Goal: Information Seeking & Learning: Check status

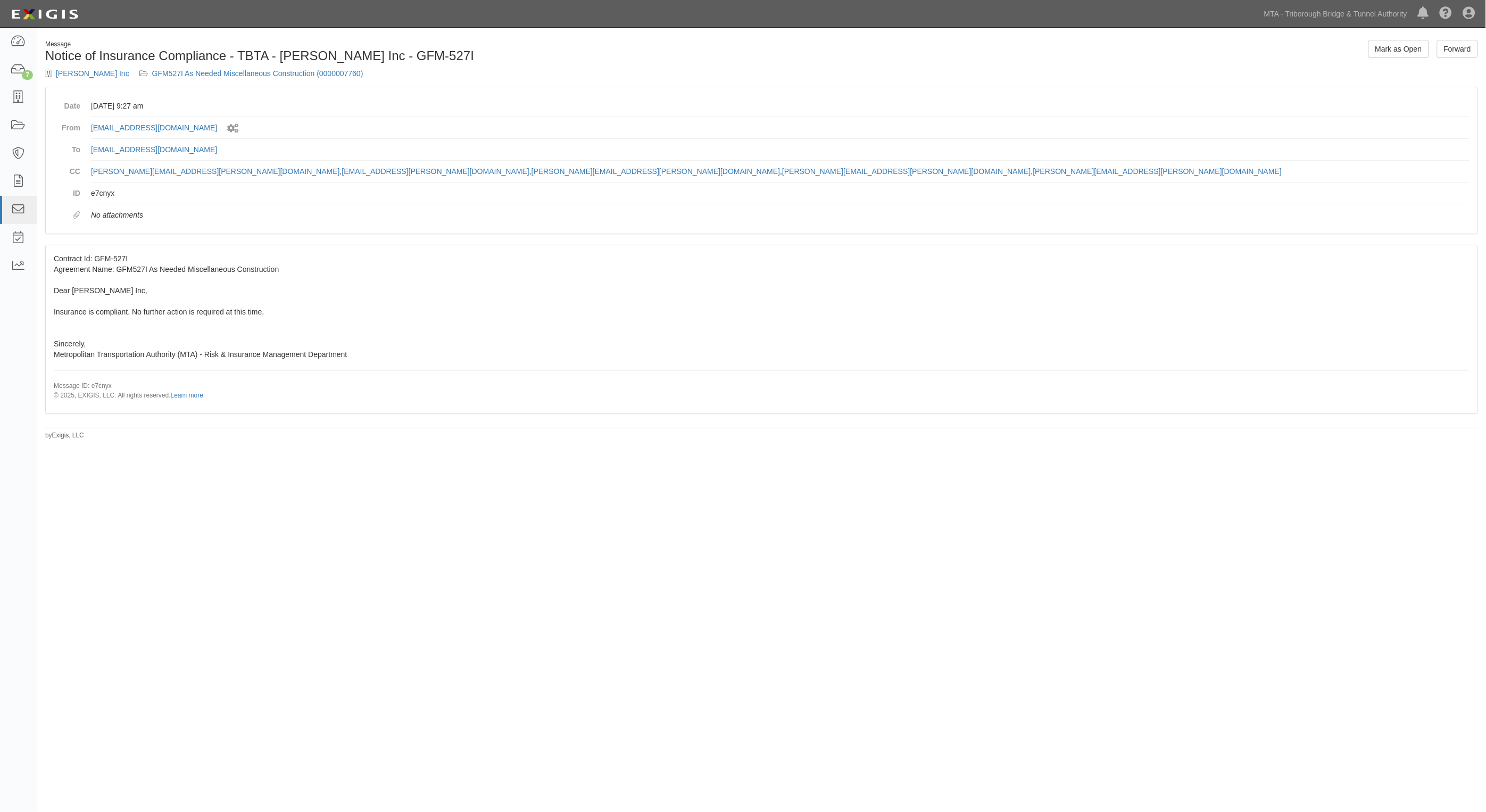
click at [347, 762] on html "Toggle navigation Dashboard 7 Inbox Parties Agreements Coverages Documents Mess…" at bounding box center [743, 381] width 1486 height 762
click at [453, 499] on div "Message Notice of Insurance Compliance - TBTA - Paul J. Scariano Inc - GFM-527I…" at bounding box center [743, 397] width 1486 height 730
click at [11, 66] on icon at bounding box center [17, 70] width 15 height 13
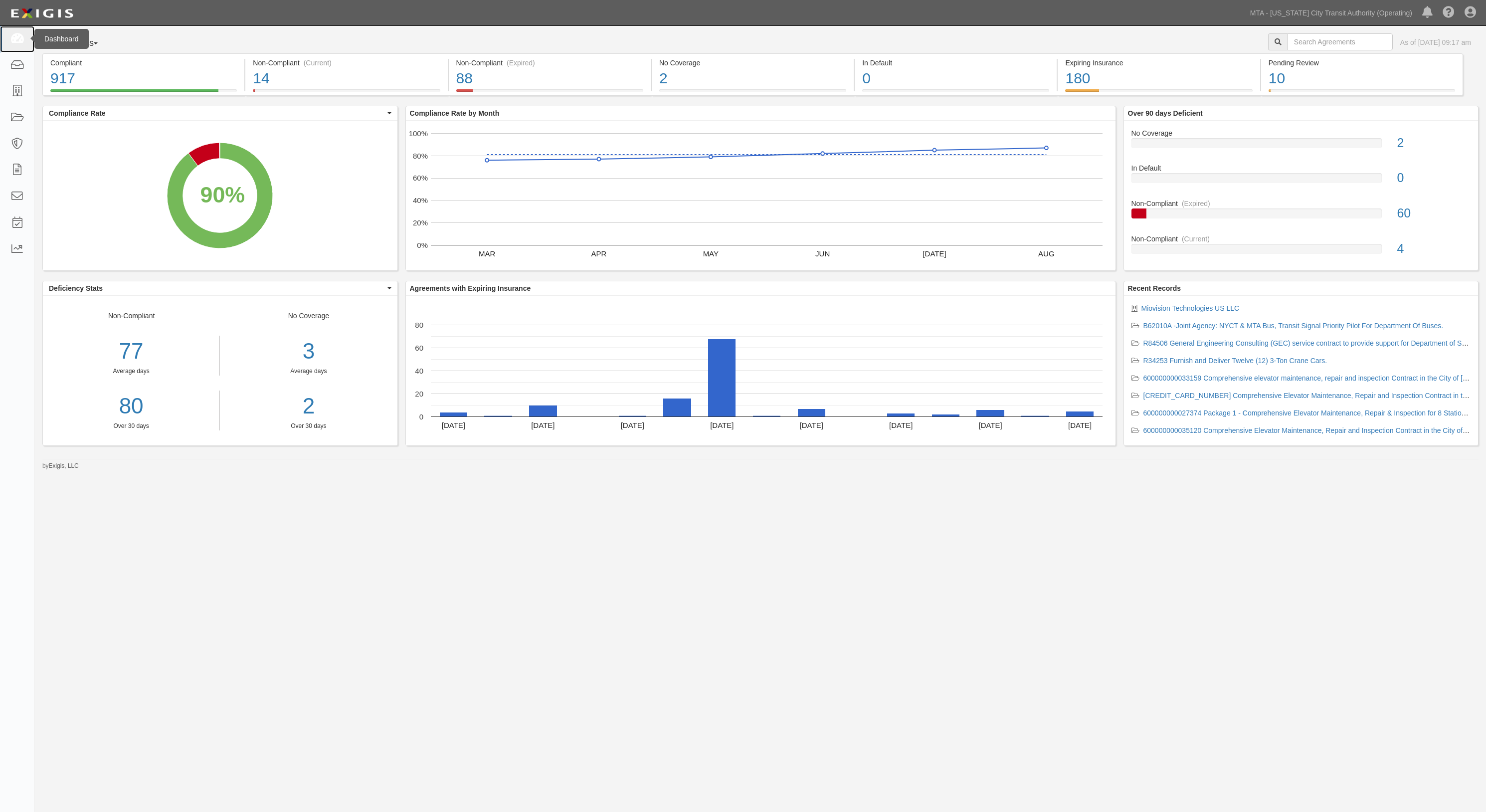
click at [14, 37] on icon at bounding box center [16, 39] width 14 height 12
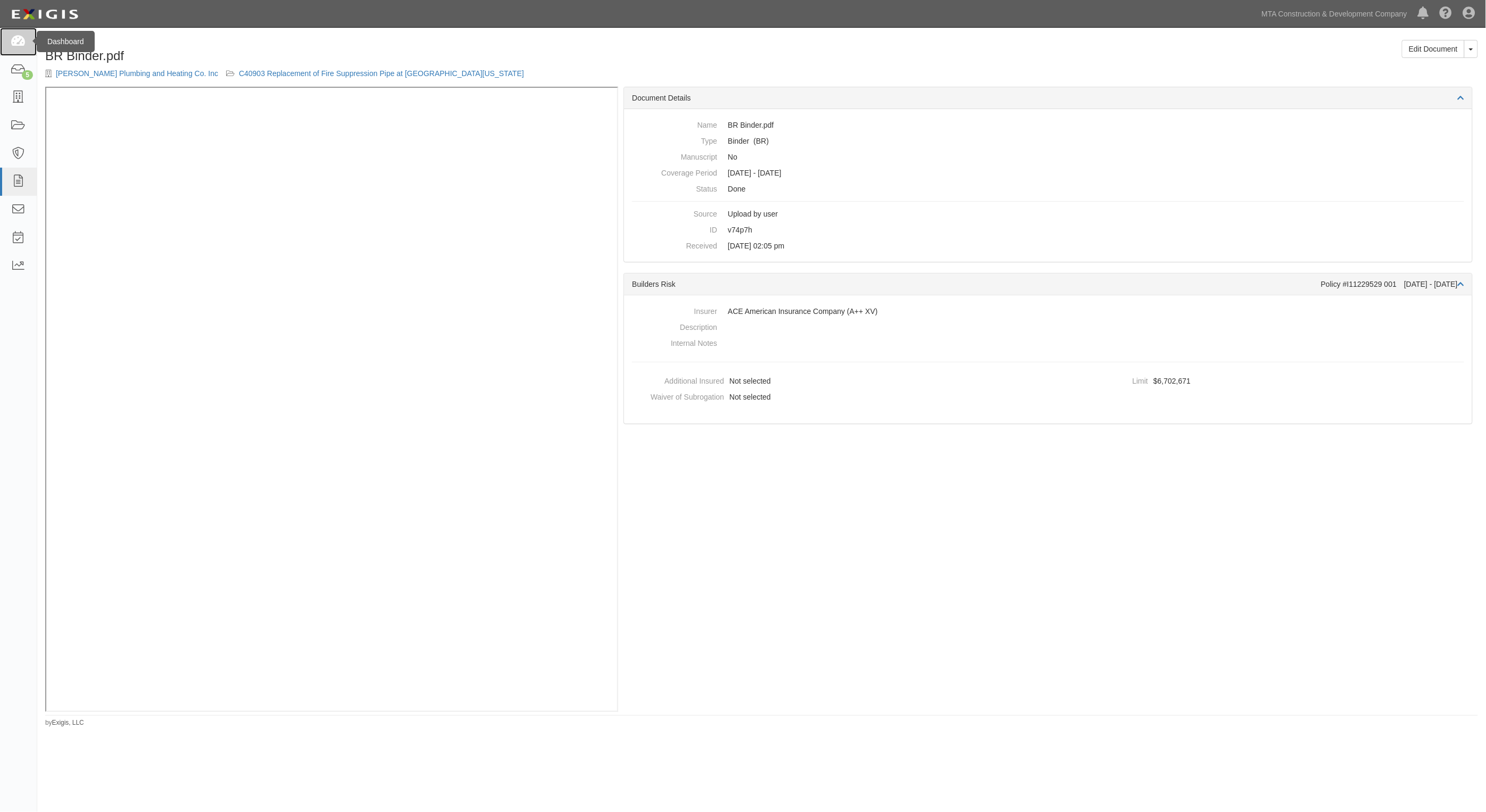
click at [20, 38] on icon at bounding box center [17, 42] width 15 height 13
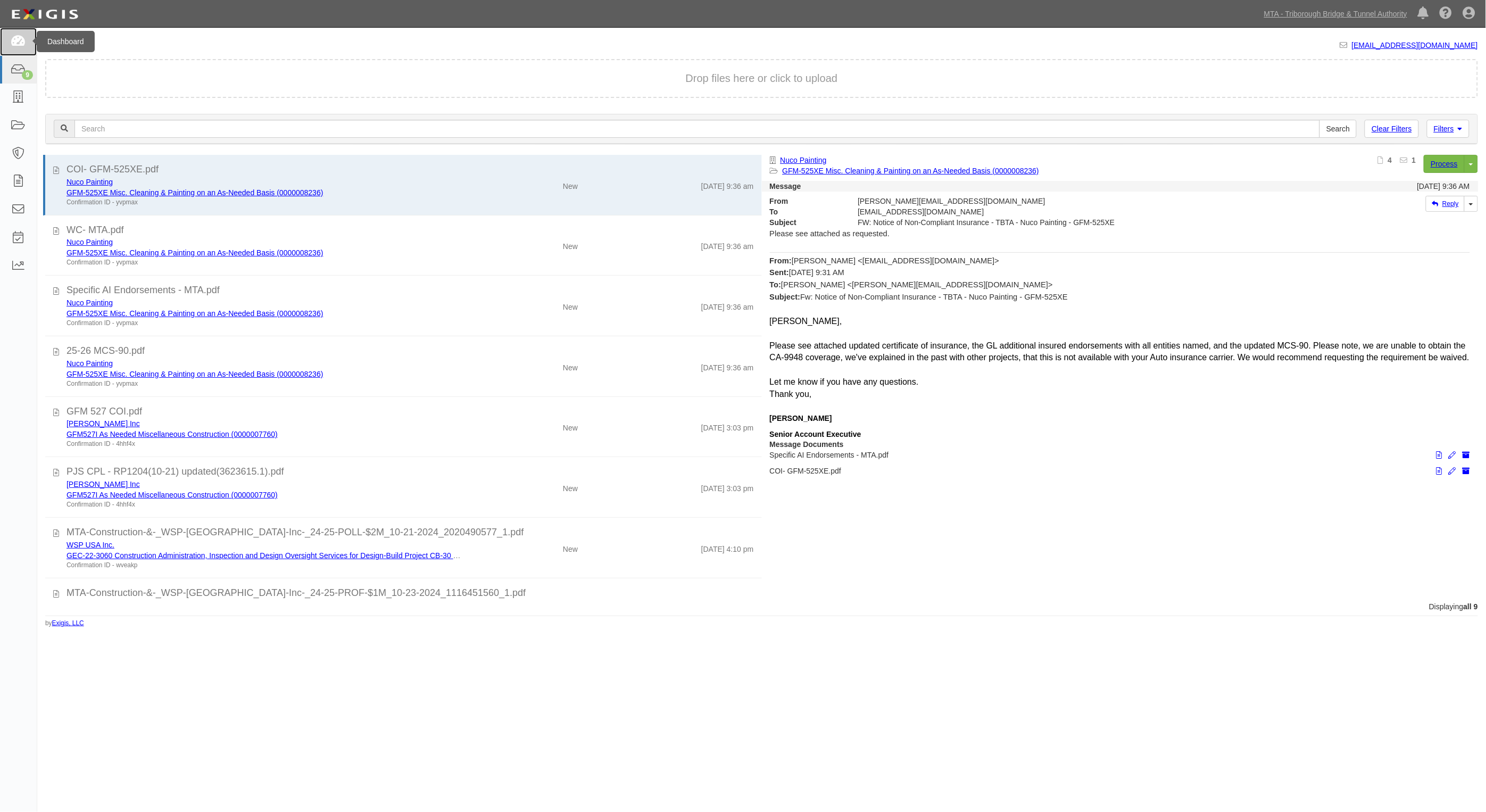
click at [12, 37] on icon at bounding box center [17, 42] width 15 height 13
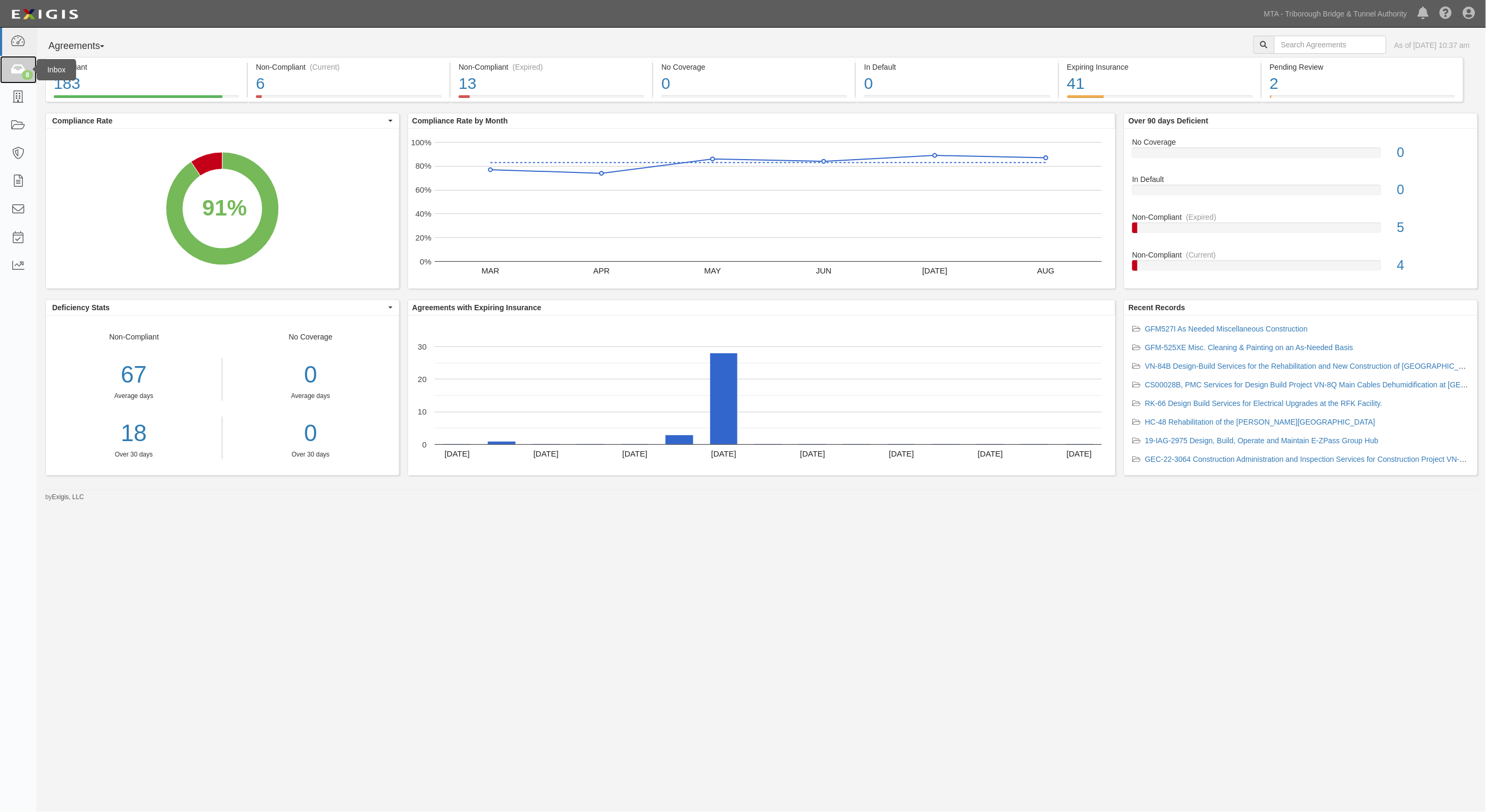
click at [20, 70] on icon at bounding box center [17, 70] width 15 height 13
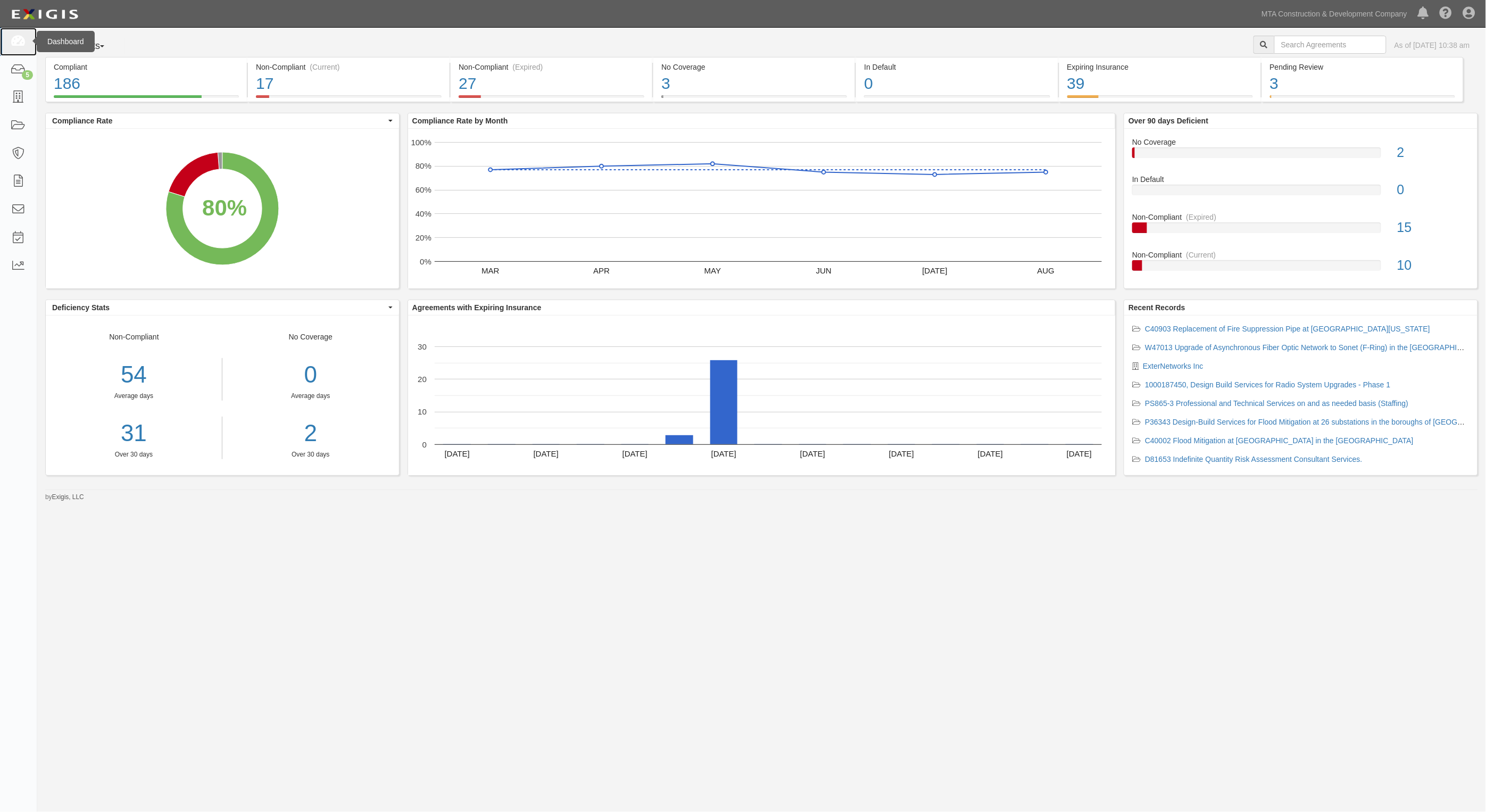
click at [10, 36] on link at bounding box center [18, 42] width 37 height 28
click at [20, 72] on icon at bounding box center [17, 70] width 15 height 13
drag, startPoint x: 23, startPoint y: 77, endPoint x: 28, endPoint y: 75, distance: 5.4
click at [23, 77] on div "5" at bounding box center [27, 75] width 11 height 10
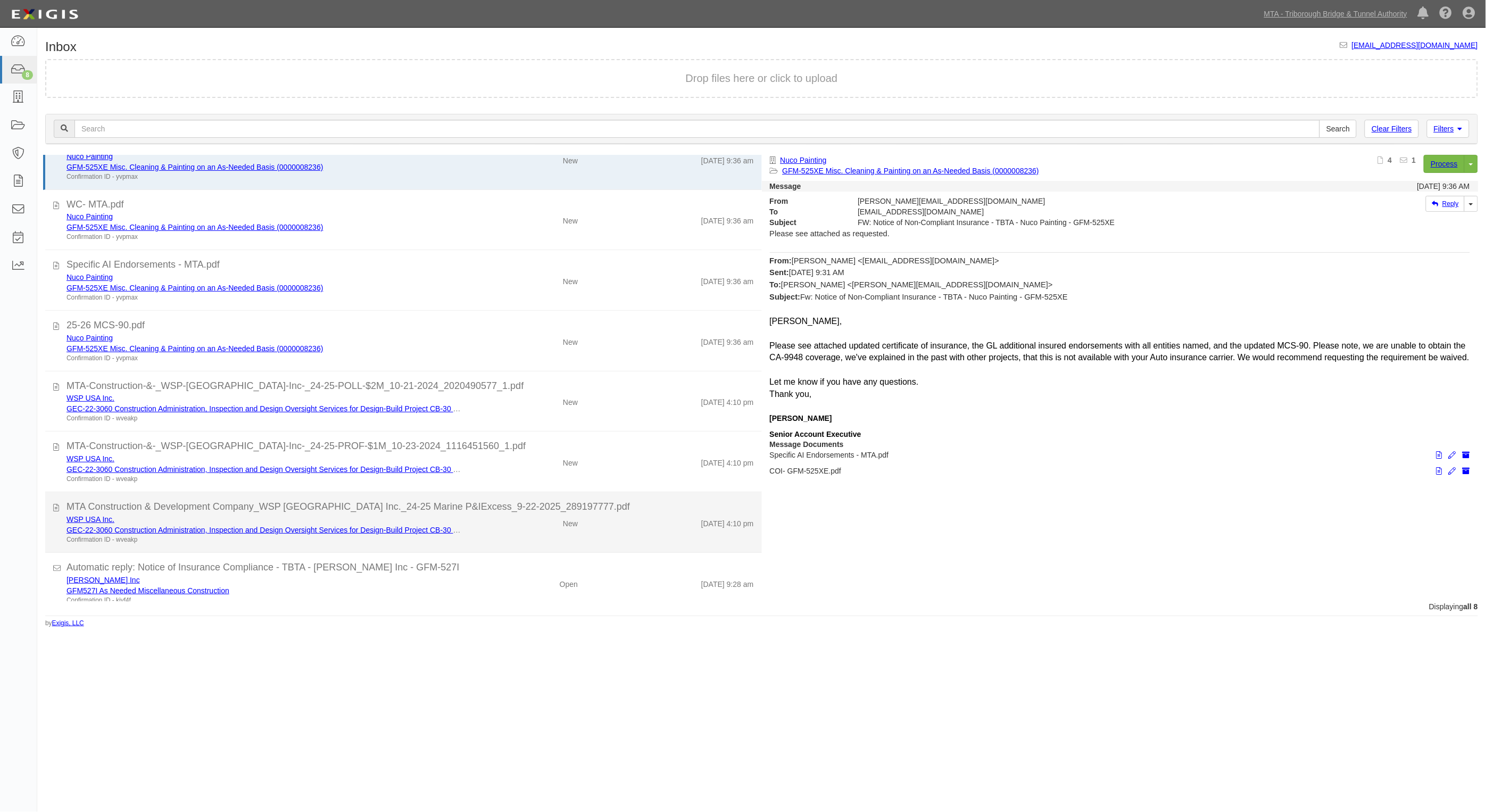
scroll to position [37, 0]
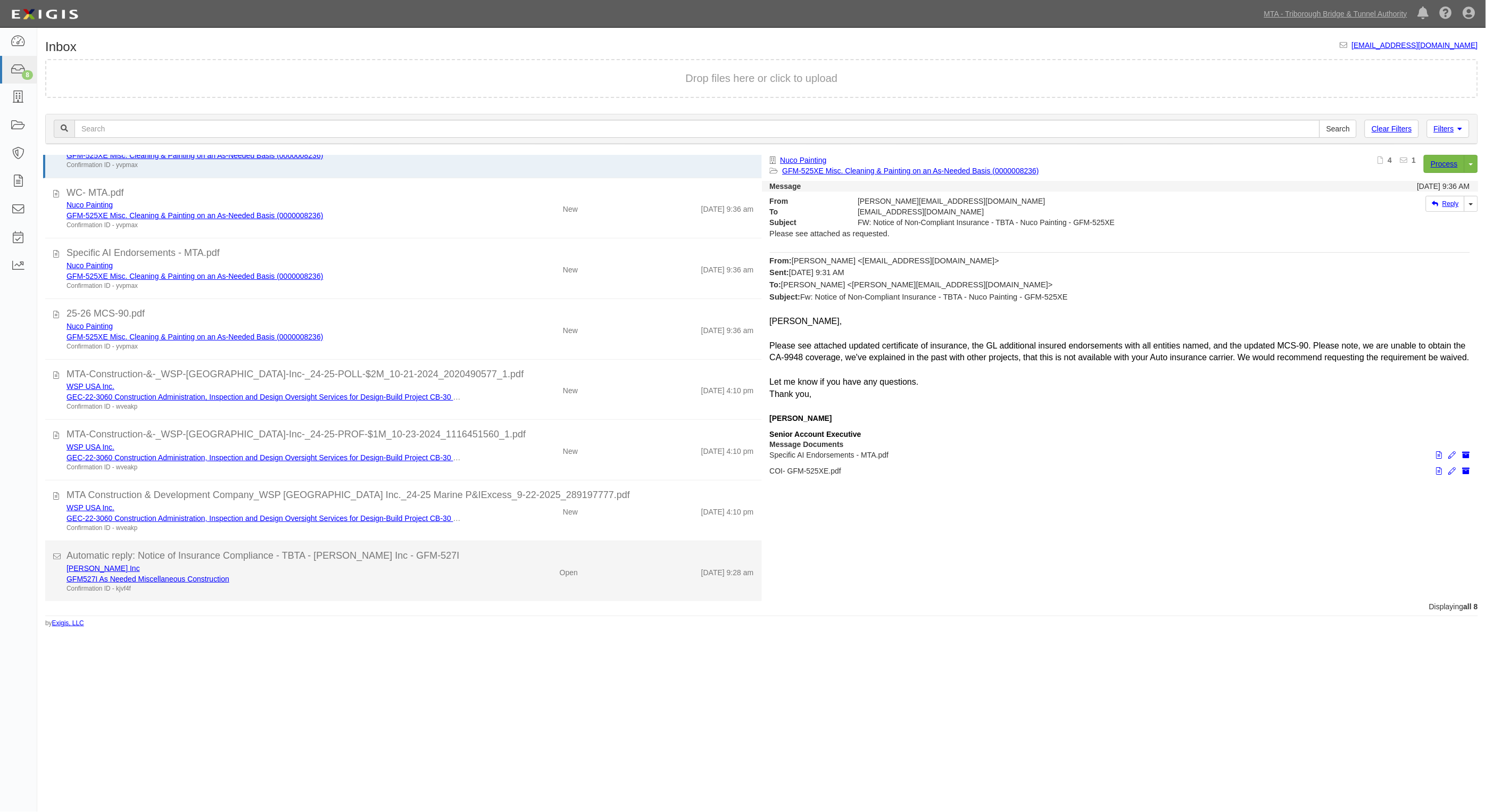
click at [469, 578] on div "Open" at bounding box center [527, 570] width 117 height 15
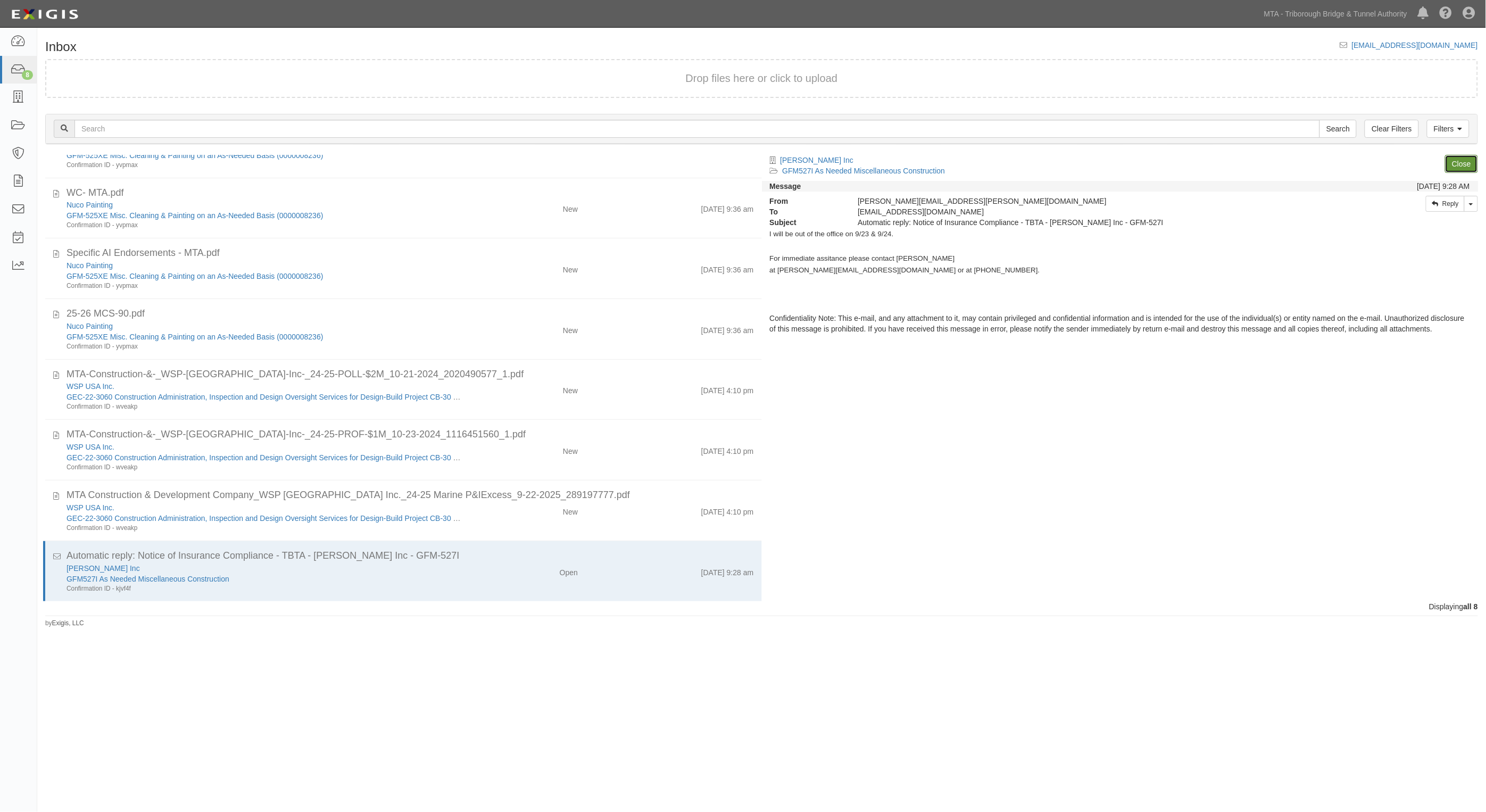
click at [1460, 169] on link "Close" at bounding box center [1461, 164] width 33 height 18
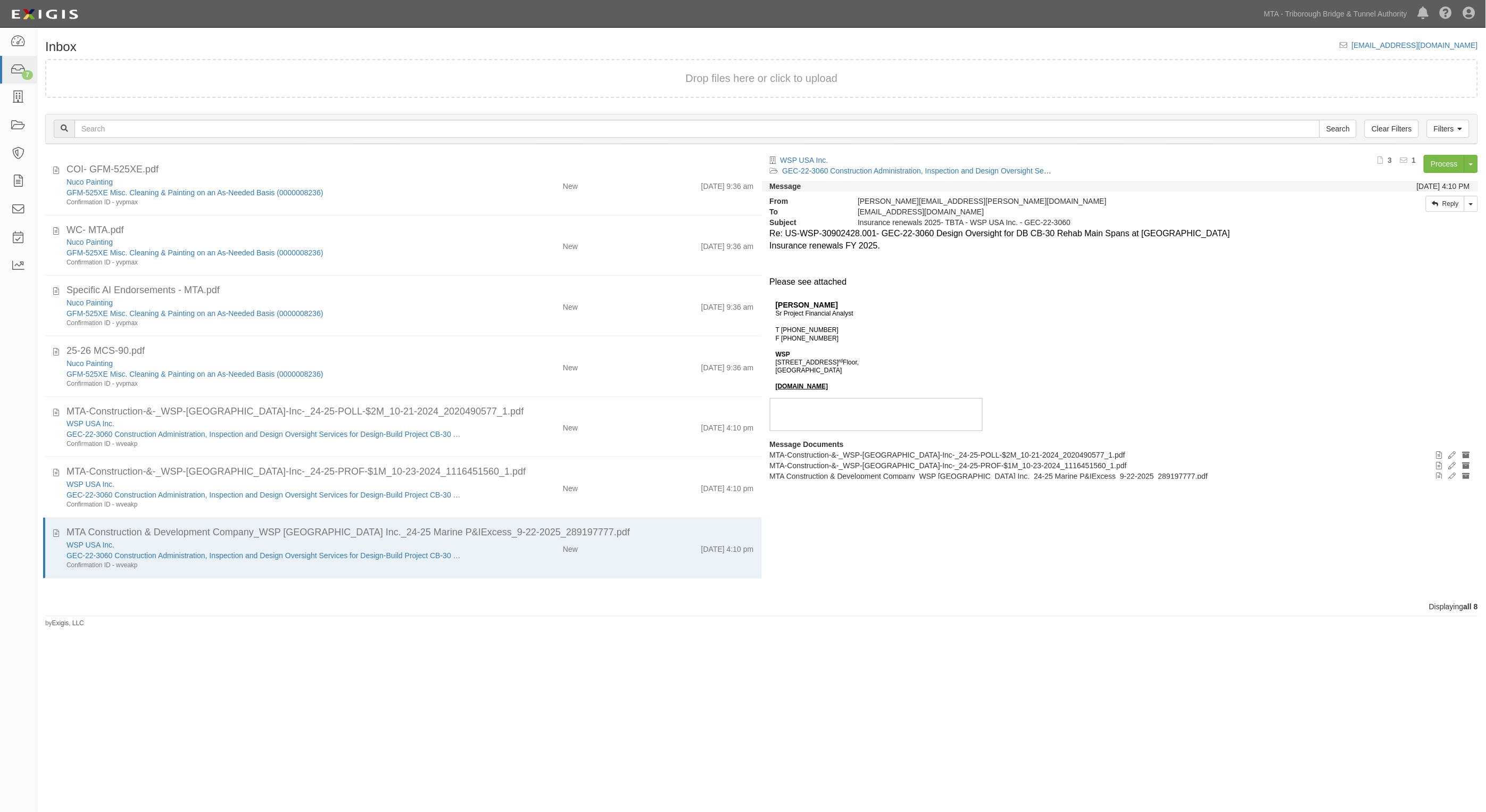
scroll to position [0, 0]
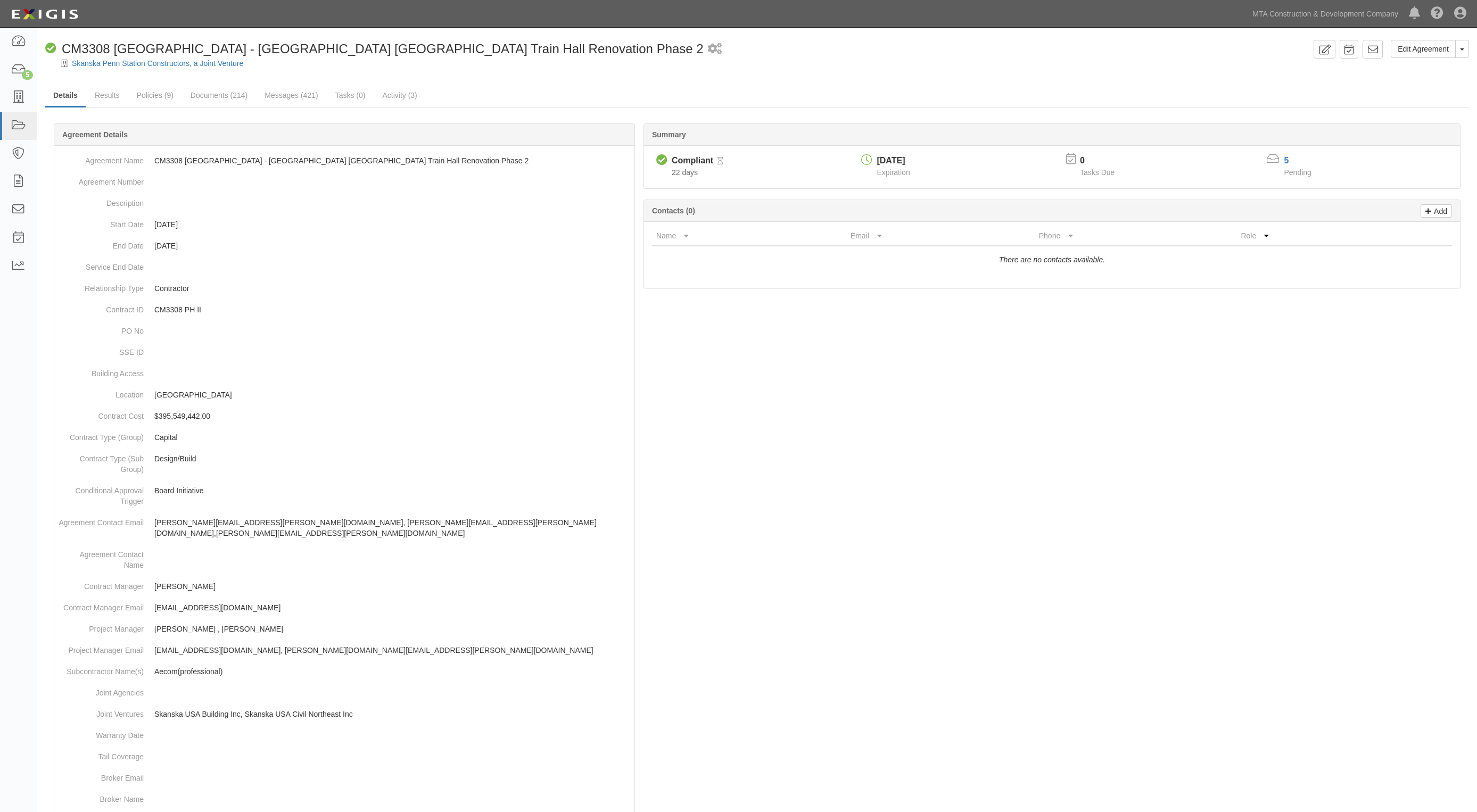
click at [1060, 446] on div at bounding box center [757, 612] width 1424 height 947
click at [99, 91] on link "Results" at bounding box center [107, 96] width 41 height 23
click at [115, 97] on link "Results" at bounding box center [107, 96] width 41 height 23
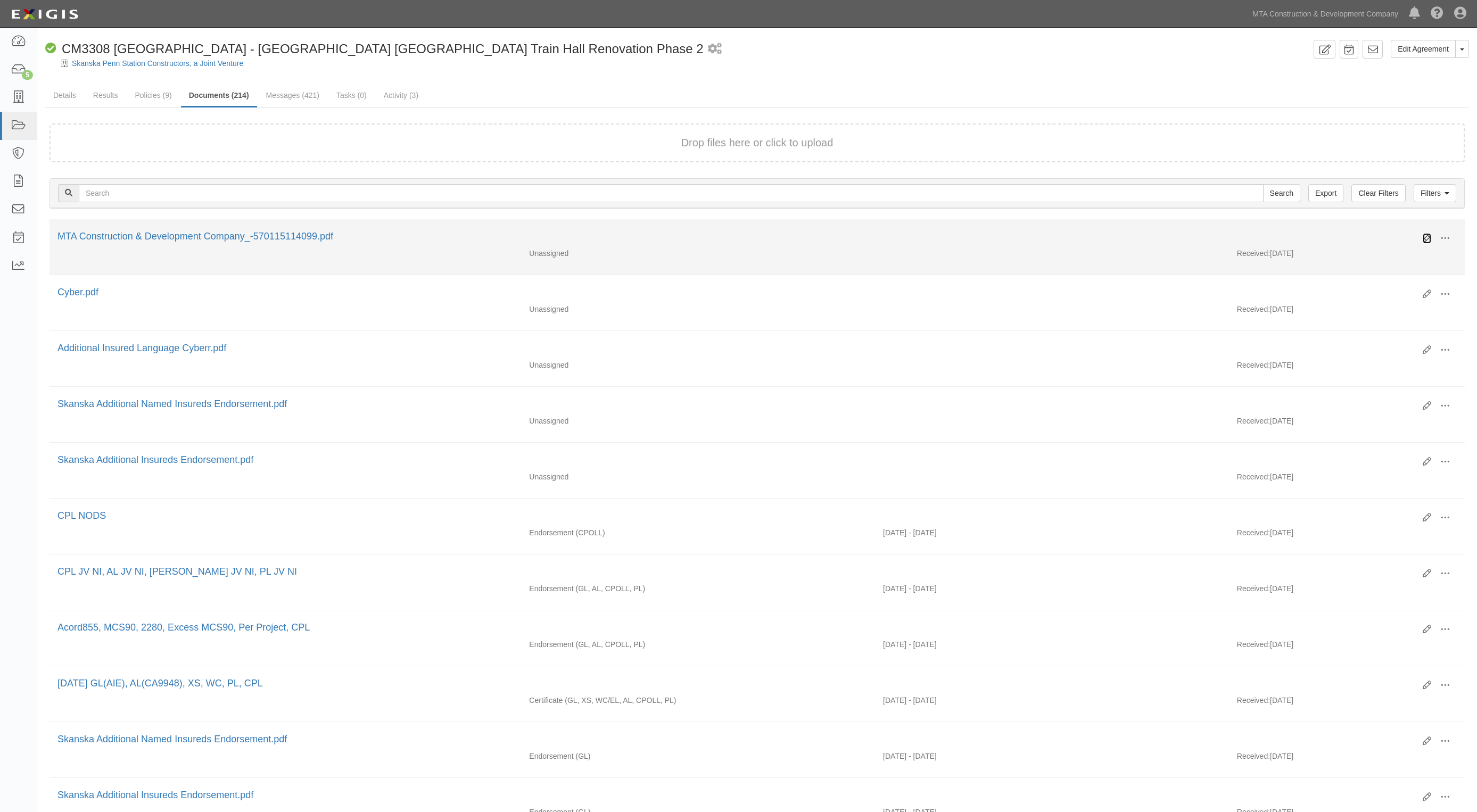
click at [1423, 238] on icon at bounding box center [1427, 239] width 8 height 8
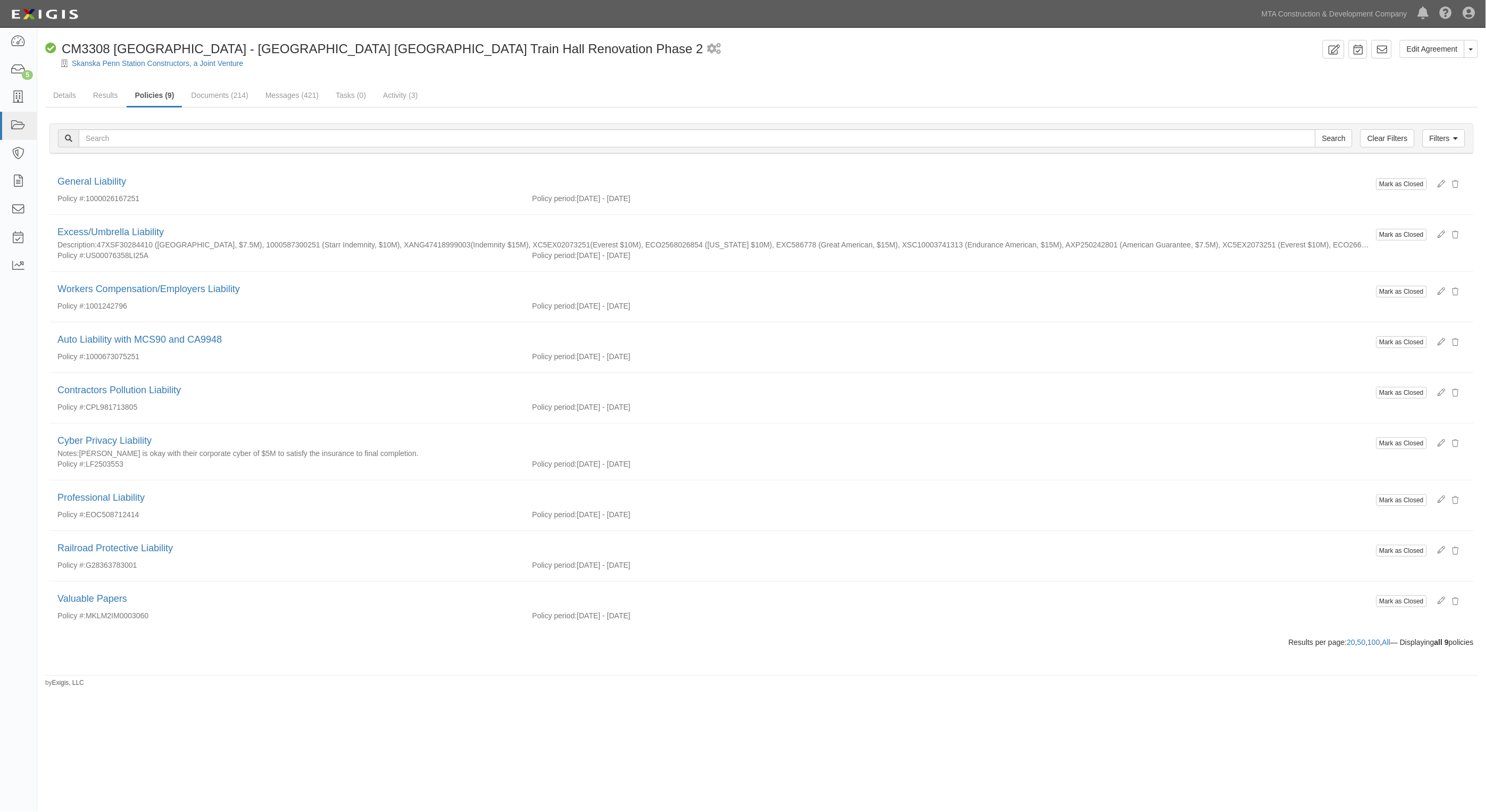
click at [295, 75] on div at bounding box center [761, 72] width 1449 height 8
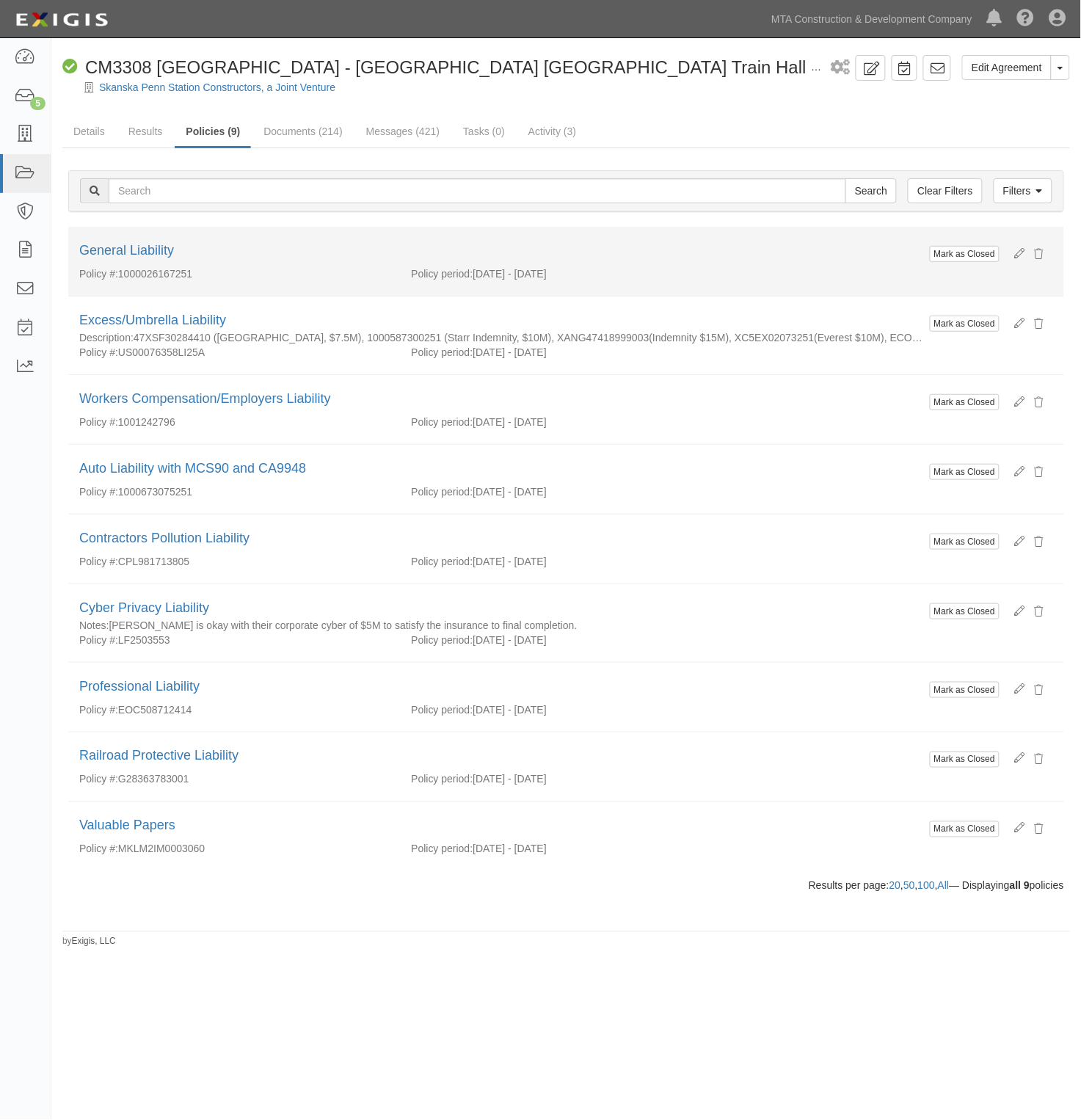
click at [361, 254] on div "General Liability" at bounding box center [566, 251] width 974 height 19
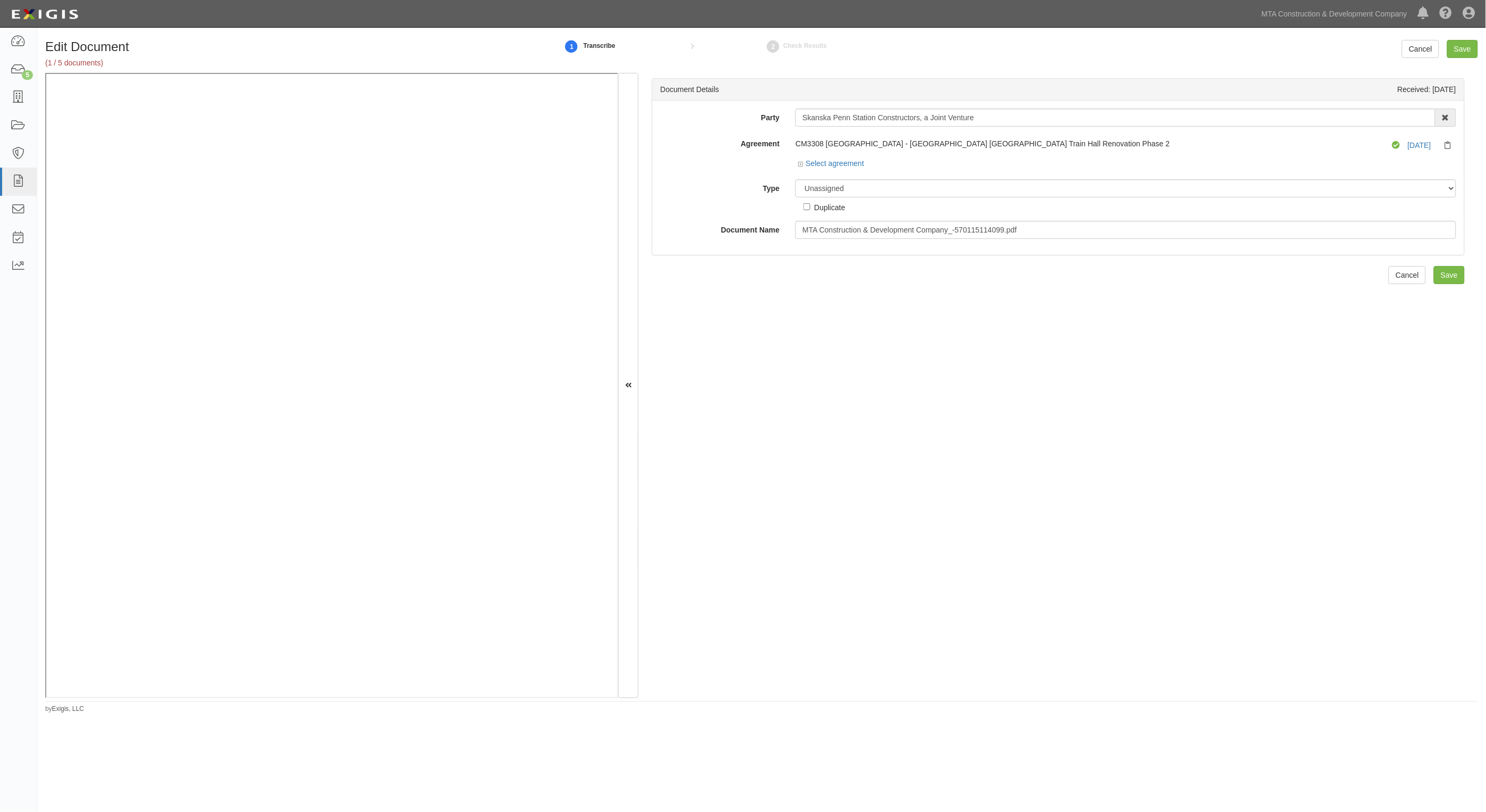
click at [1033, 517] on div "Document Details Received: [DATE] Party [GEOGRAPHIC_DATA] Constructors, a Joint…" at bounding box center [1058, 385] width 839 height 625
click at [830, 180] on select "Unassigned Binder Cancellation Notice Certificate Contract Endorsement Insuranc…" at bounding box center [1125, 188] width 661 height 18
select select "JunkDetail"
click at [795, 179] on select "Unassigned Binder Cancellation Notice Certificate Contract Endorsement Insuranc…" at bounding box center [1125, 188] width 661 height 18
click at [1469, 46] on input "Save" at bounding box center [1462, 49] width 31 height 18
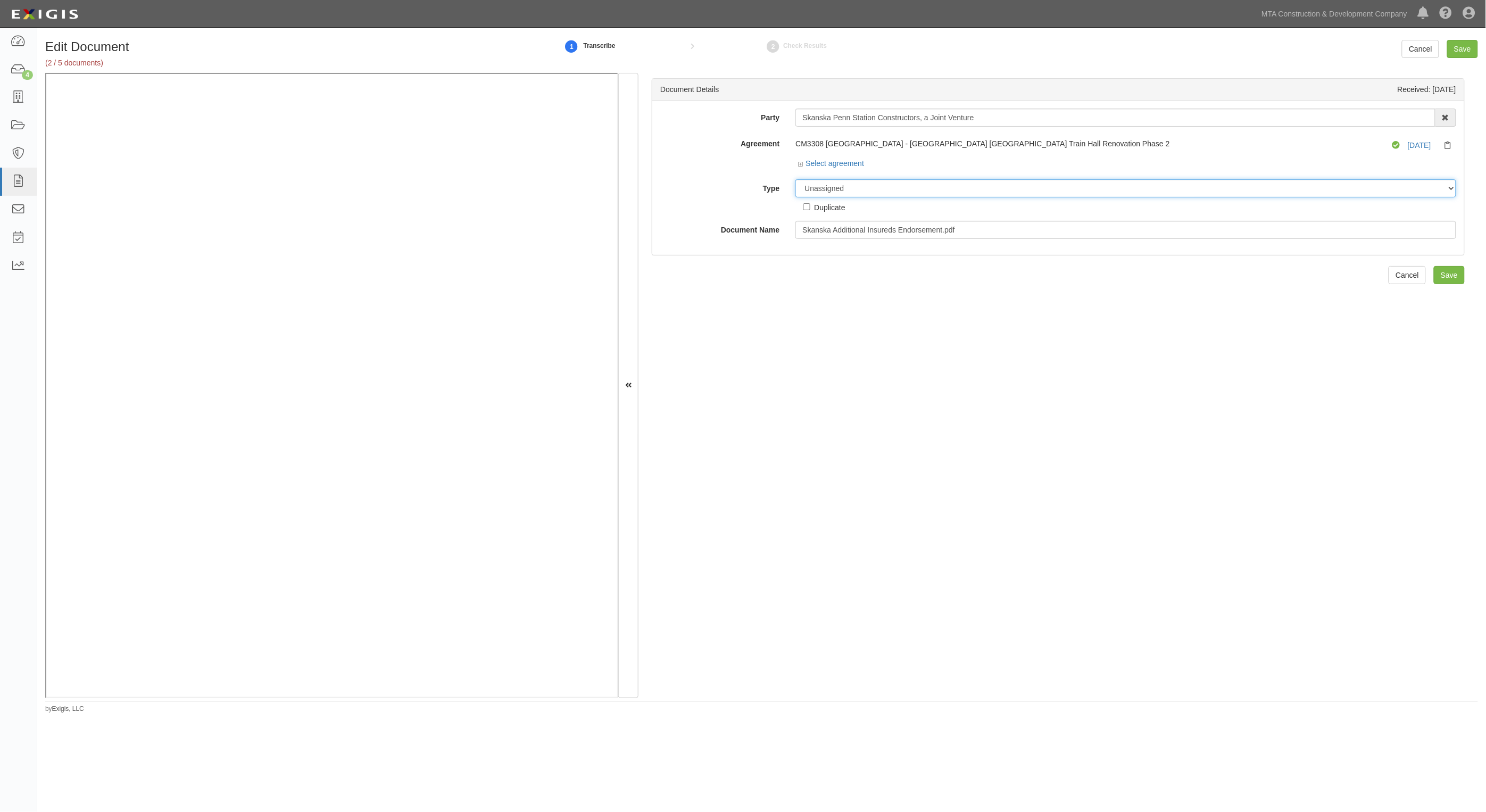
click at [846, 190] on select "Unassigned Binder Cancellation Notice Certificate Contract Endorsement Insuranc…" at bounding box center [1125, 188] width 661 height 18
select select "JunkDetail"
click at [795, 179] on select "Unassigned Binder Cancellation Notice Certificate Contract Endorsement Insuranc…" at bounding box center [1125, 188] width 661 height 18
click at [1454, 46] on input "Save" at bounding box center [1462, 49] width 31 height 18
click at [857, 185] on select "Unassigned Binder Cancellation Notice Certificate Contract Endorsement Insuranc…" at bounding box center [1125, 188] width 661 height 18
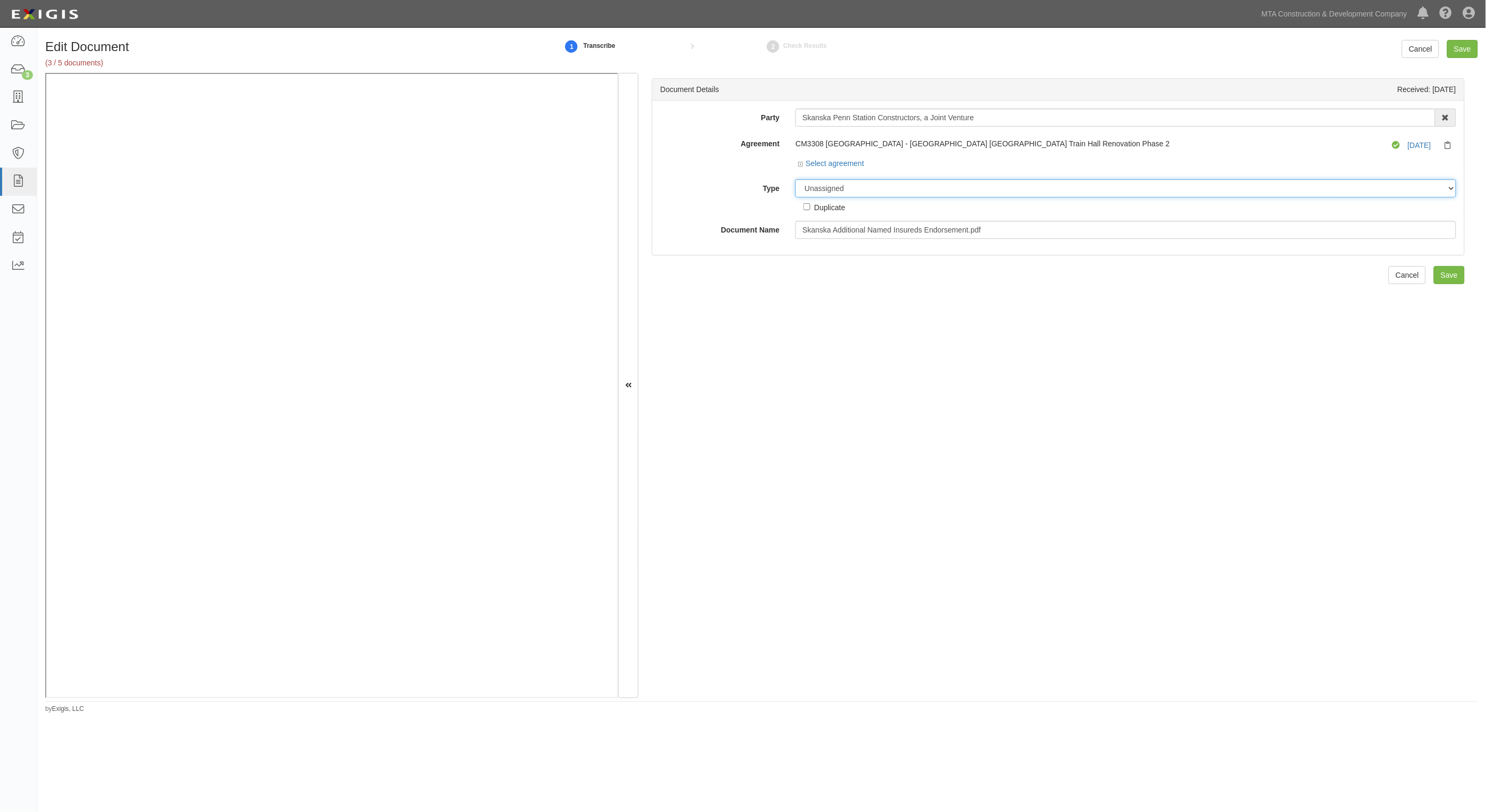
select select "JunkDetail"
click at [795, 179] on select "Unassigned Binder Cancellation Notice Certificate Contract Endorsement Insuranc…" at bounding box center [1125, 188] width 661 height 18
click at [1470, 49] on input "Save" at bounding box center [1462, 49] width 31 height 18
click at [823, 193] on select "Unassigned Binder Cancellation Notice Certificate Contract Endorsement Insuranc…" at bounding box center [1125, 188] width 661 height 18
select select "JunkDetail"
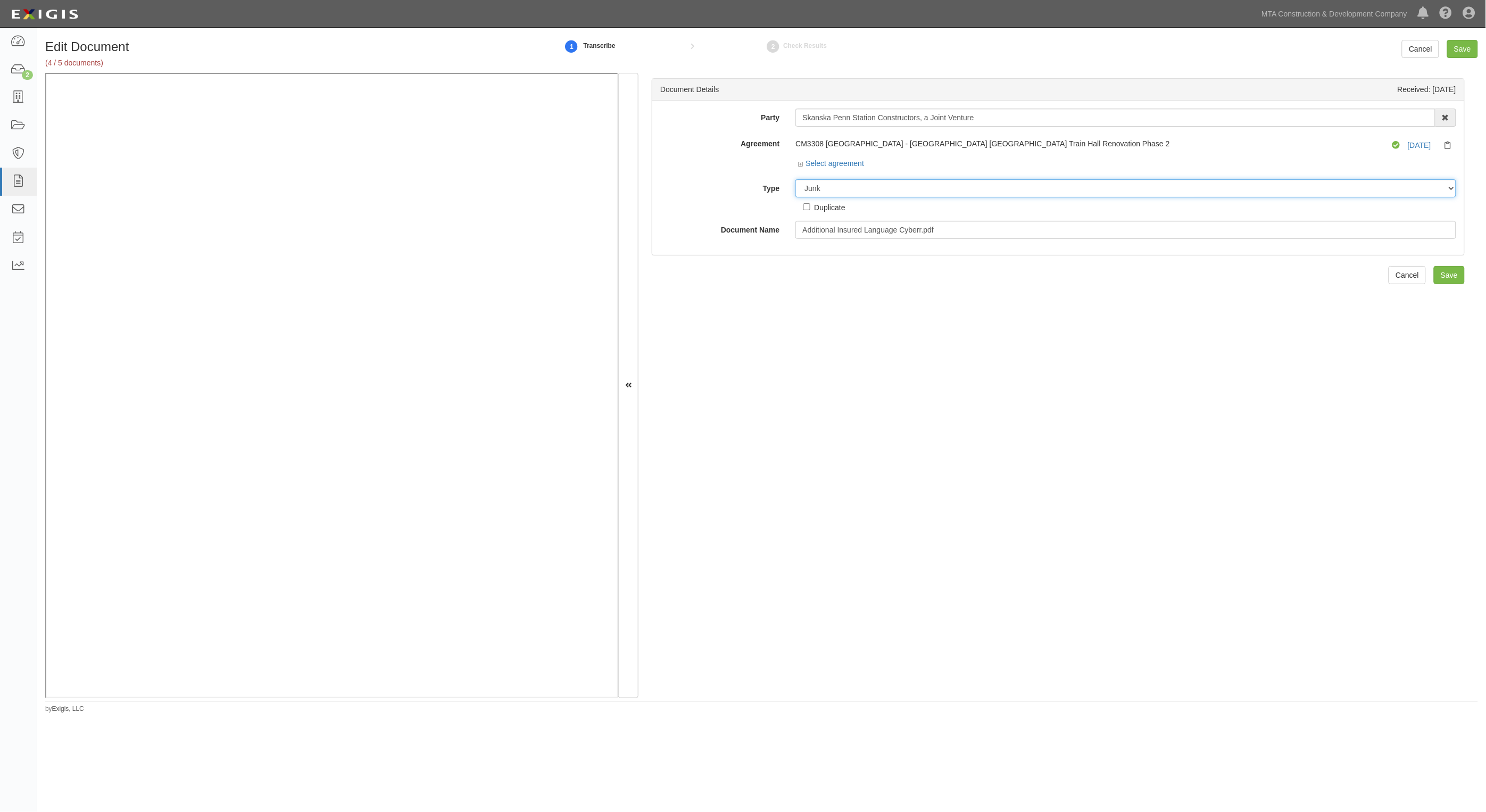
click at [795, 179] on select "Unassigned Binder Cancellation Notice Certificate Contract Endorsement Insuranc…" at bounding box center [1125, 188] width 661 height 18
click at [1462, 45] on input "Save" at bounding box center [1462, 49] width 31 height 18
click at [867, 186] on select "Unassigned Binder Cancellation Notice Certificate Contract Endorsement Insuranc…" at bounding box center [1125, 188] width 661 height 18
select select "JunkDetail"
click at [795, 179] on select "Unassigned Binder Cancellation Notice Certificate Contract Endorsement Insuranc…" at bounding box center [1125, 188] width 661 height 18
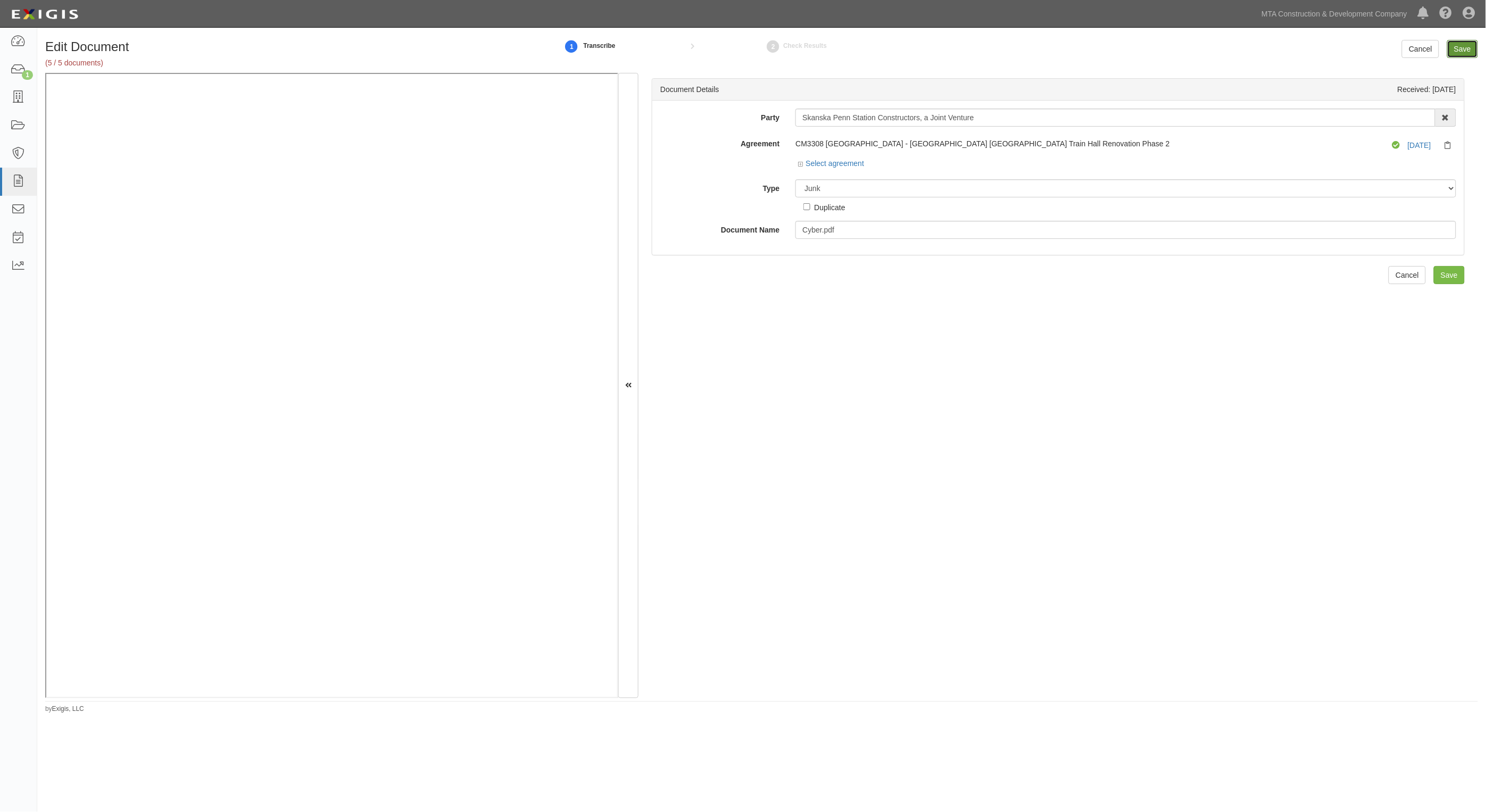
click at [1457, 50] on input "Save" at bounding box center [1462, 49] width 31 height 18
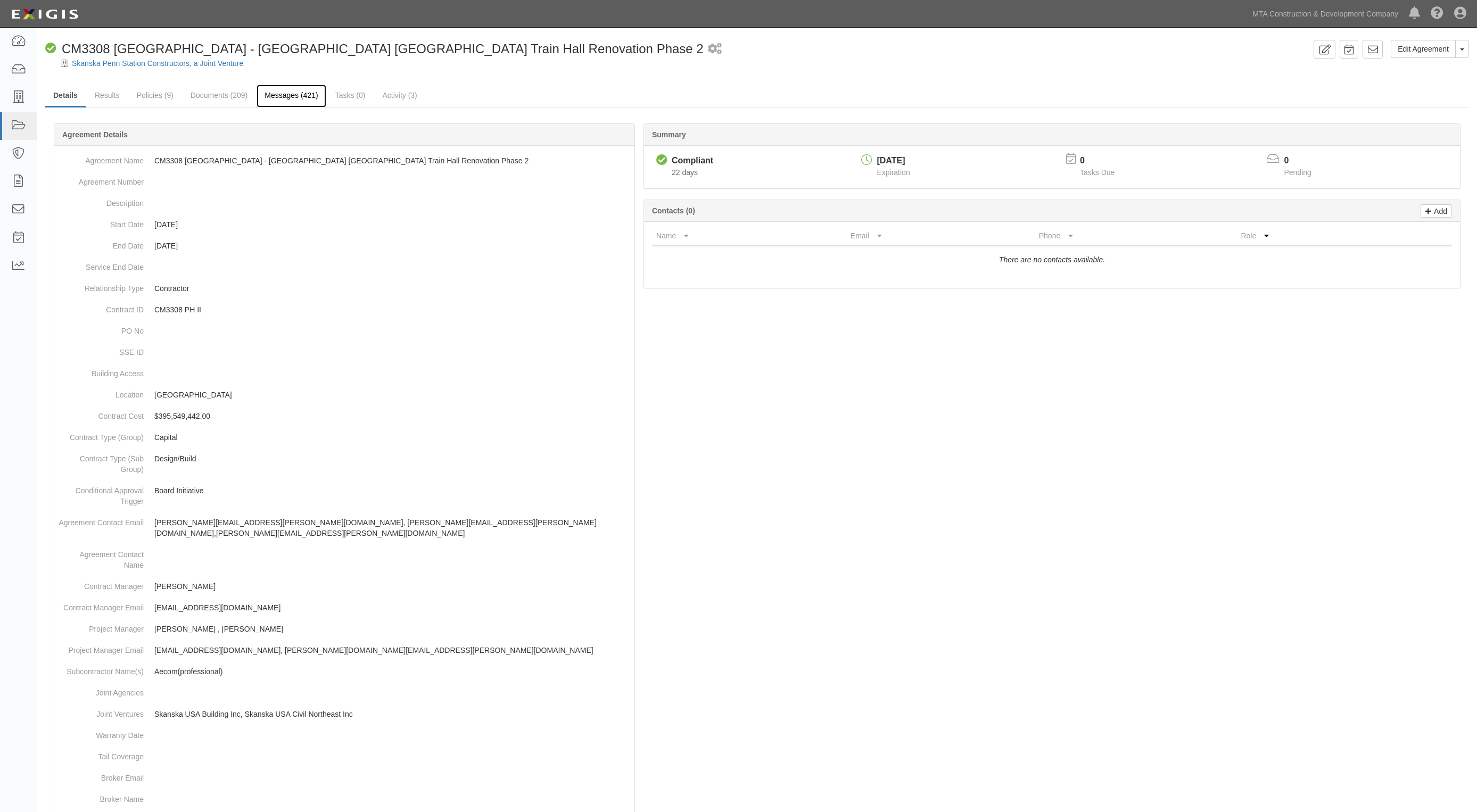
click at [308, 104] on link "Messages (421)" at bounding box center [291, 96] width 69 height 23
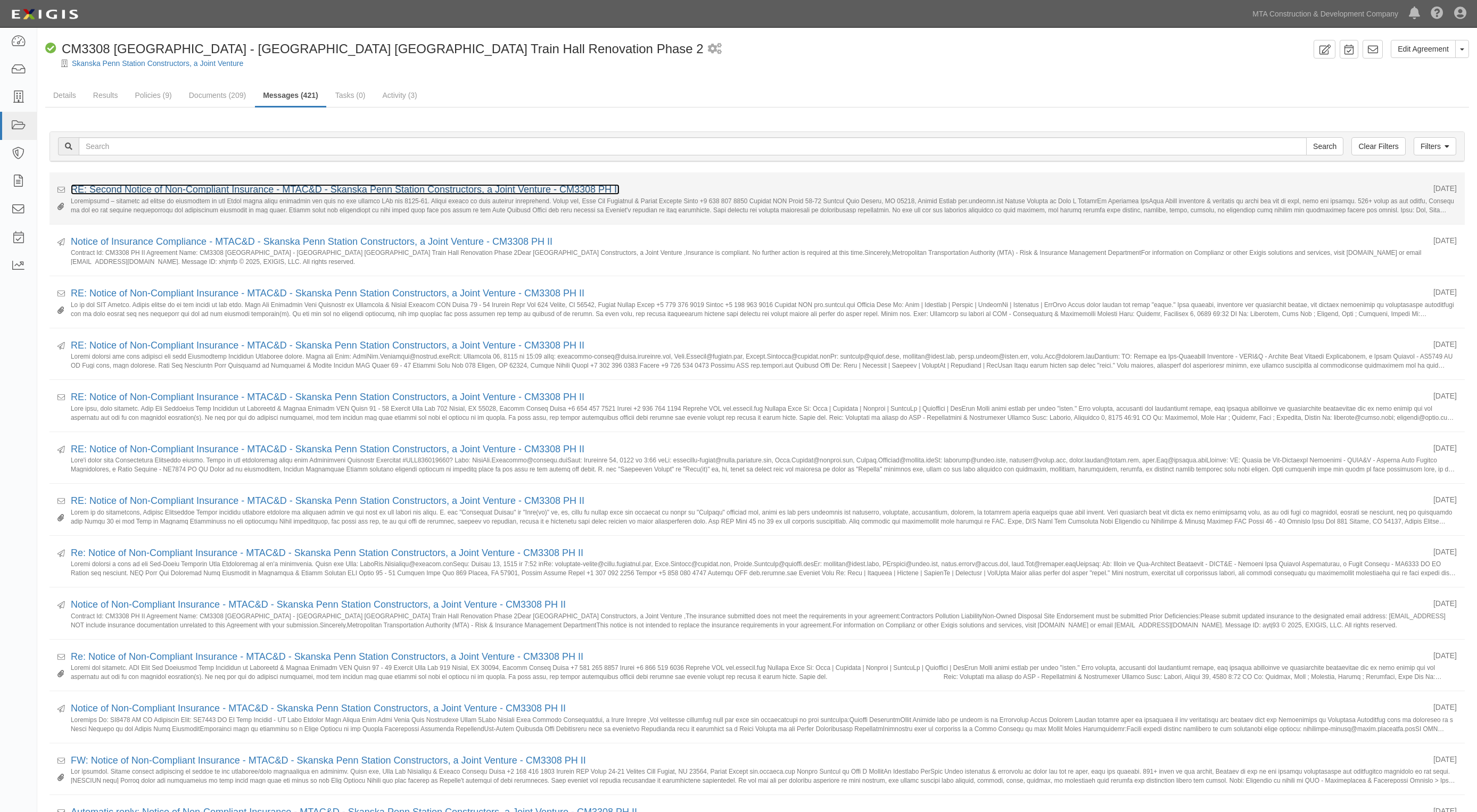
click at [166, 185] on link "RE: Second Notice of Non-Compliant Insurance - MTAC&D - Skanska Penn Station Co…" at bounding box center [345, 189] width 549 height 10
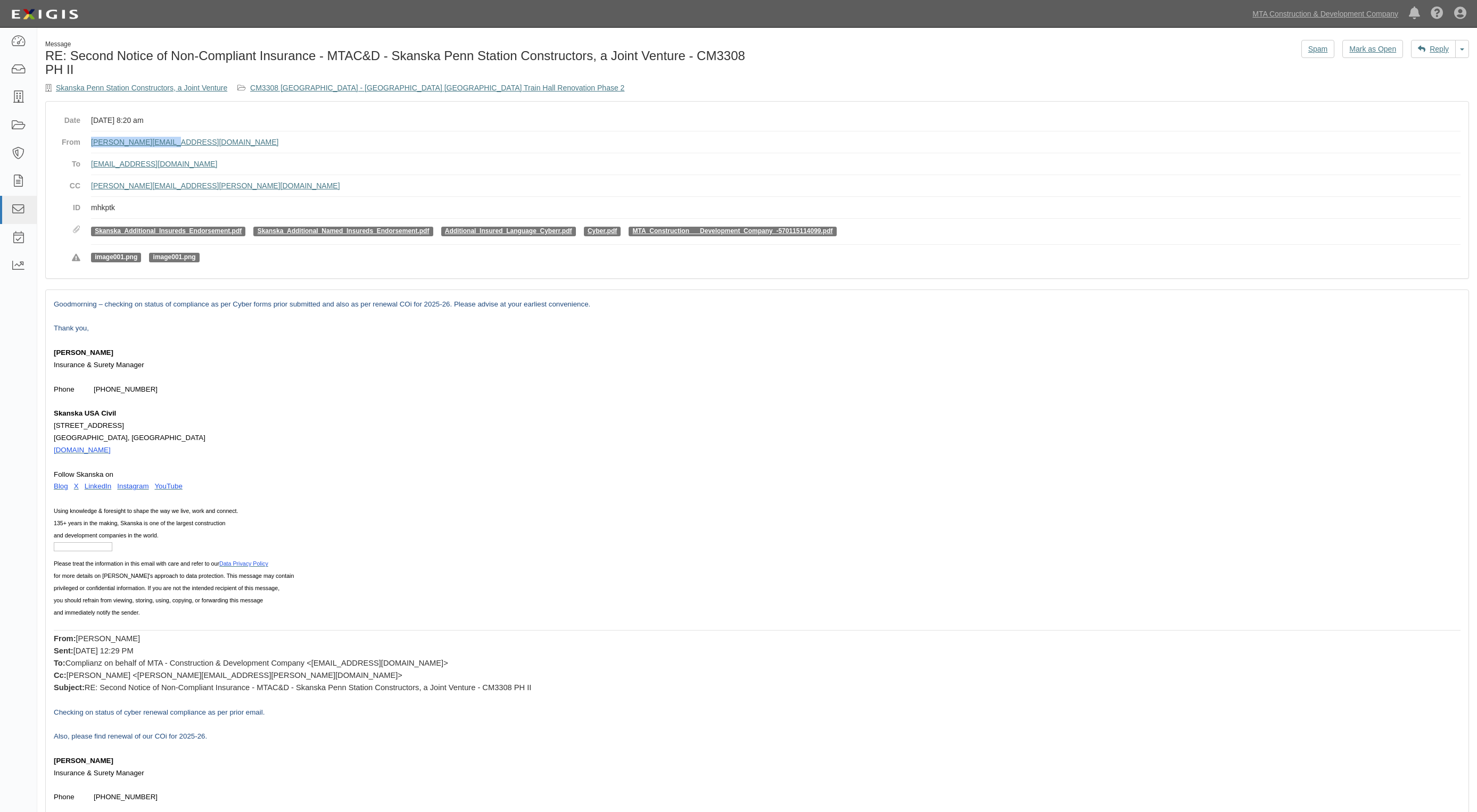
drag, startPoint x: 179, startPoint y: 146, endPoint x: 91, endPoint y: 144, distance: 88.0
click at [91, 144] on dl "Date [DATE] 8:20 am From [PERSON_NAME][EMAIL_ADDRESS][DOMAIN_NAME] To [EMAIL_AD…" at bounding box center [757, 190] width 1407 height 160
copy link "[PERSON_NAME][EMAIL_ADDRESS][DOMAIN_NAME]"
drag, startPoint x: 221, startPoint y: 192, endPoint x: 91, endPoint y: 192, distance: 130.0
click at [91, 192] on dd "[PERSON_NAME][EMAIL_ADDRESS][PERSON_NAME][DOMAIN_NAME]" at bounding box center [775, 186] width 1370 height 22
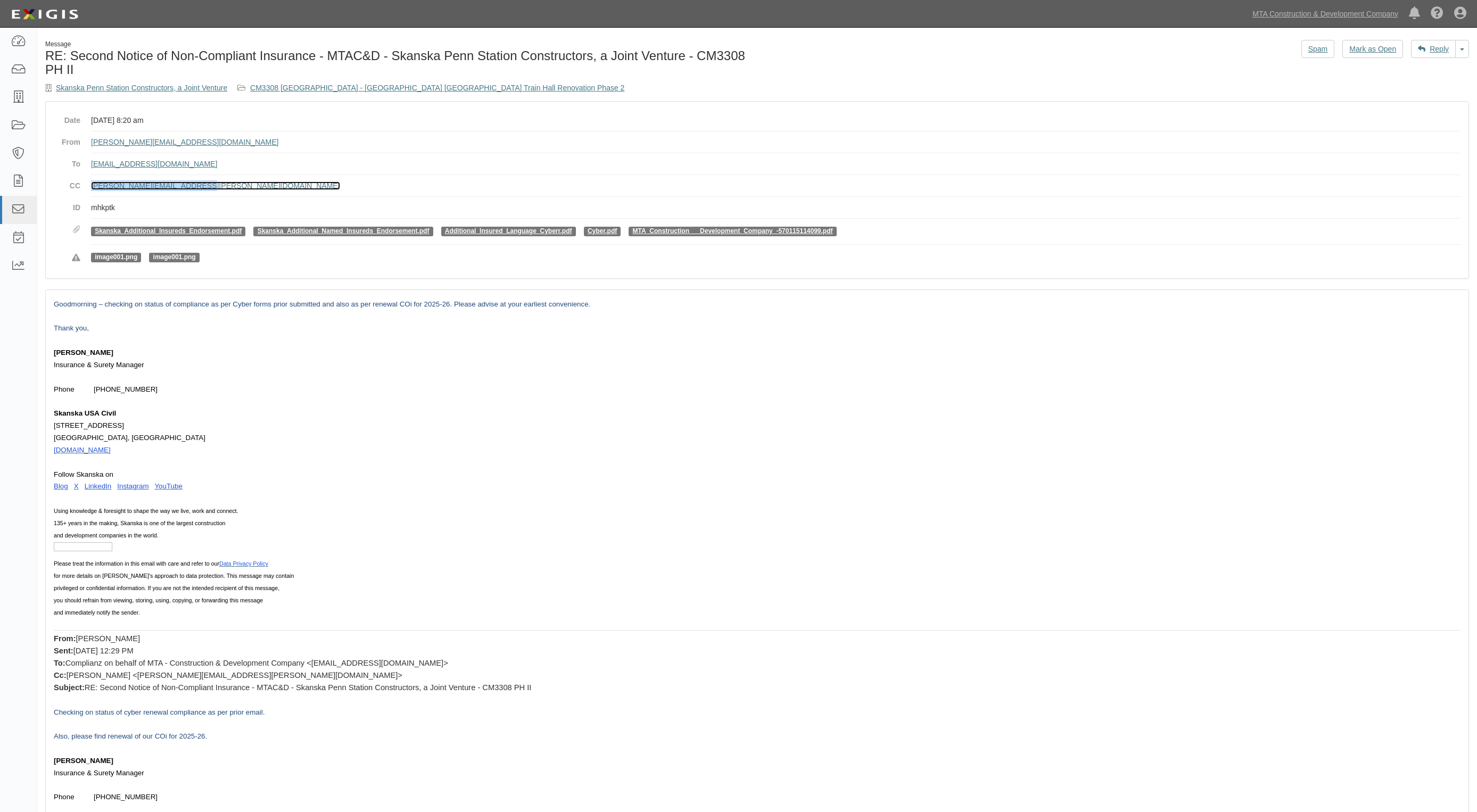
copy link "[PERSON_NAME][EMAIL_ADDRESS][PERSON_NAME][DOMAIN_NAME]"
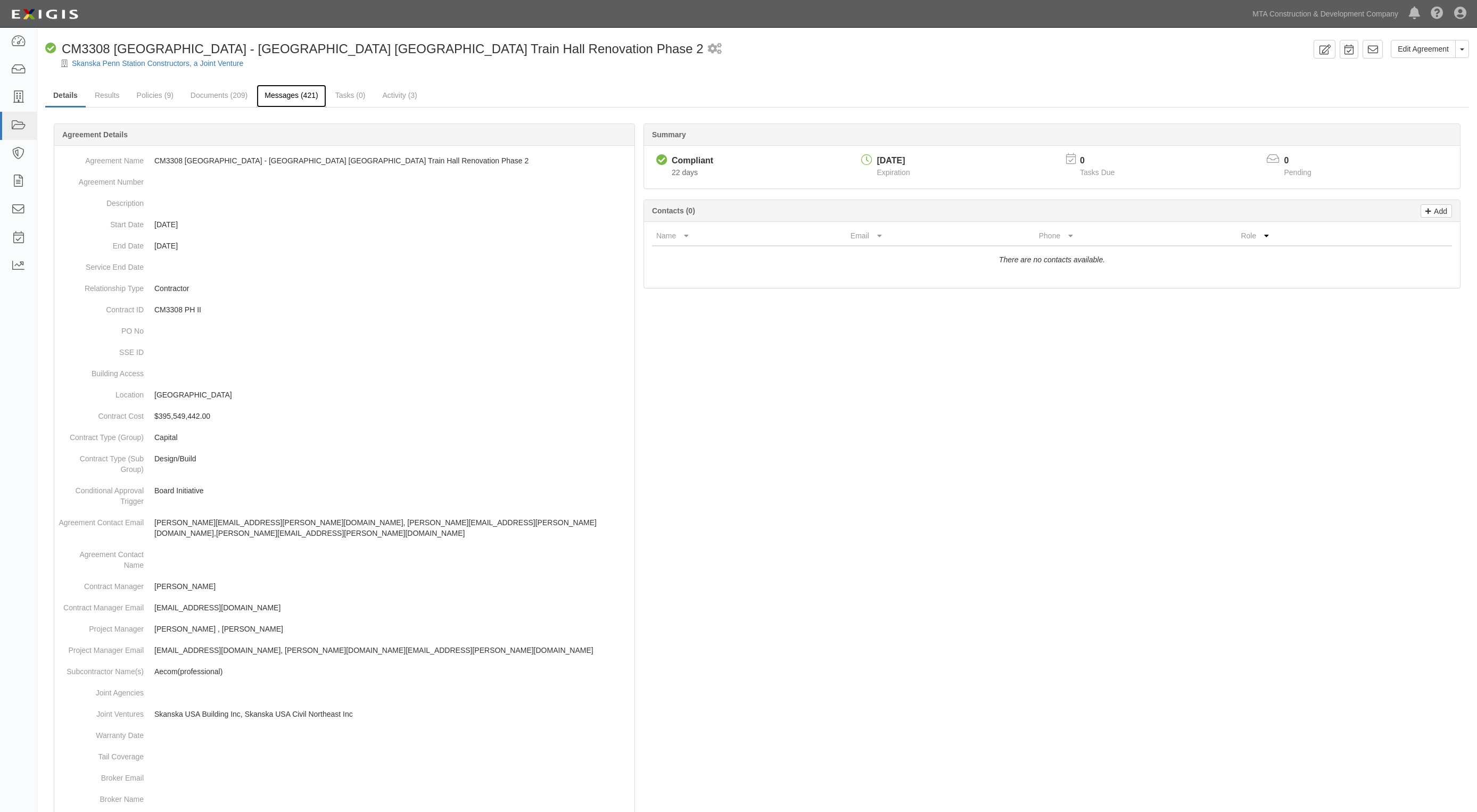
click at [283, 96] on link "Messages (421)" at bounding box center [291, 96] width 69 height 23
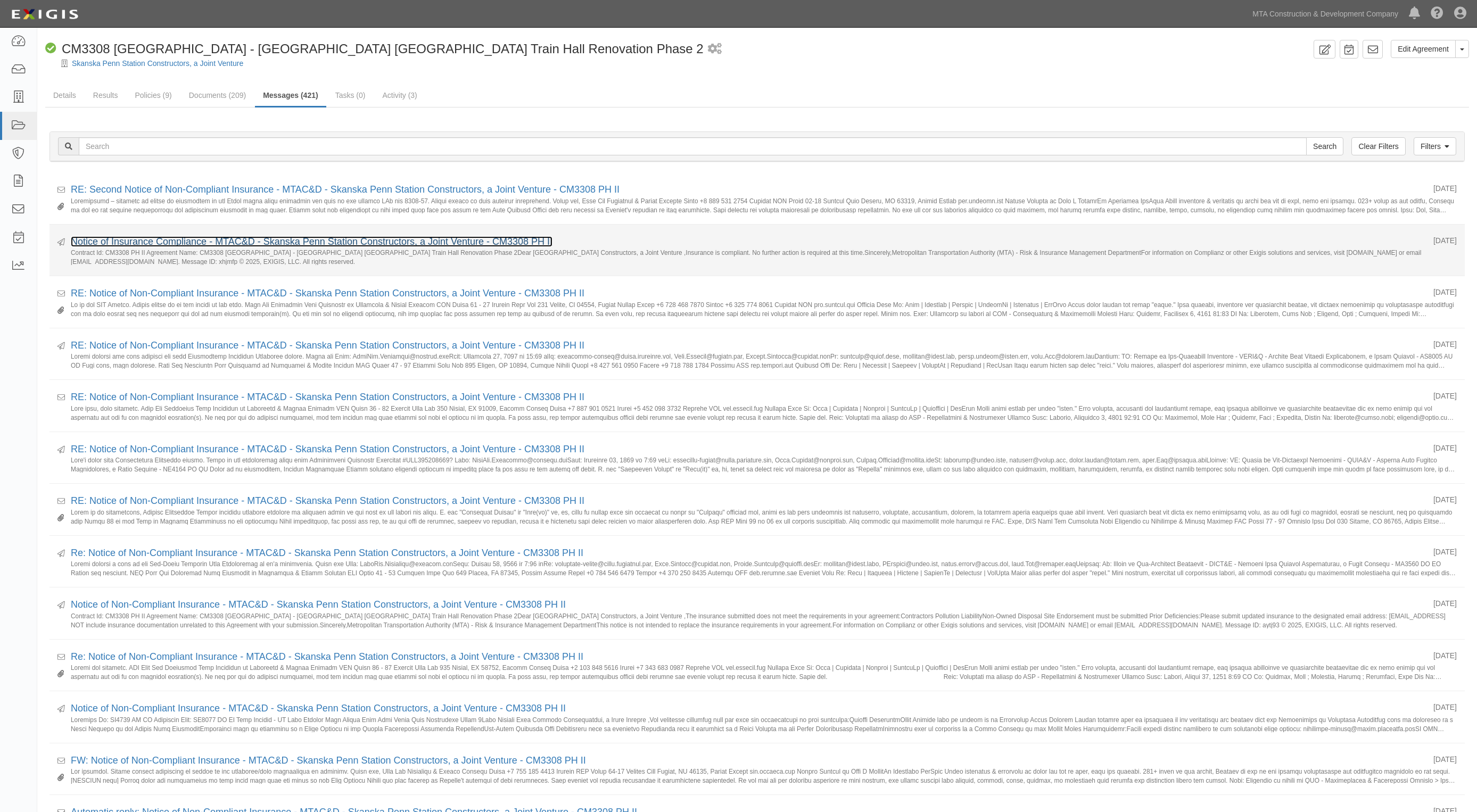
click at [168, 238] on link "Notice of Insurance Compliance - MTAC&D - Skanska Penn Station Constructors, a …" at bounding box center [311, 241] width 482 height 10
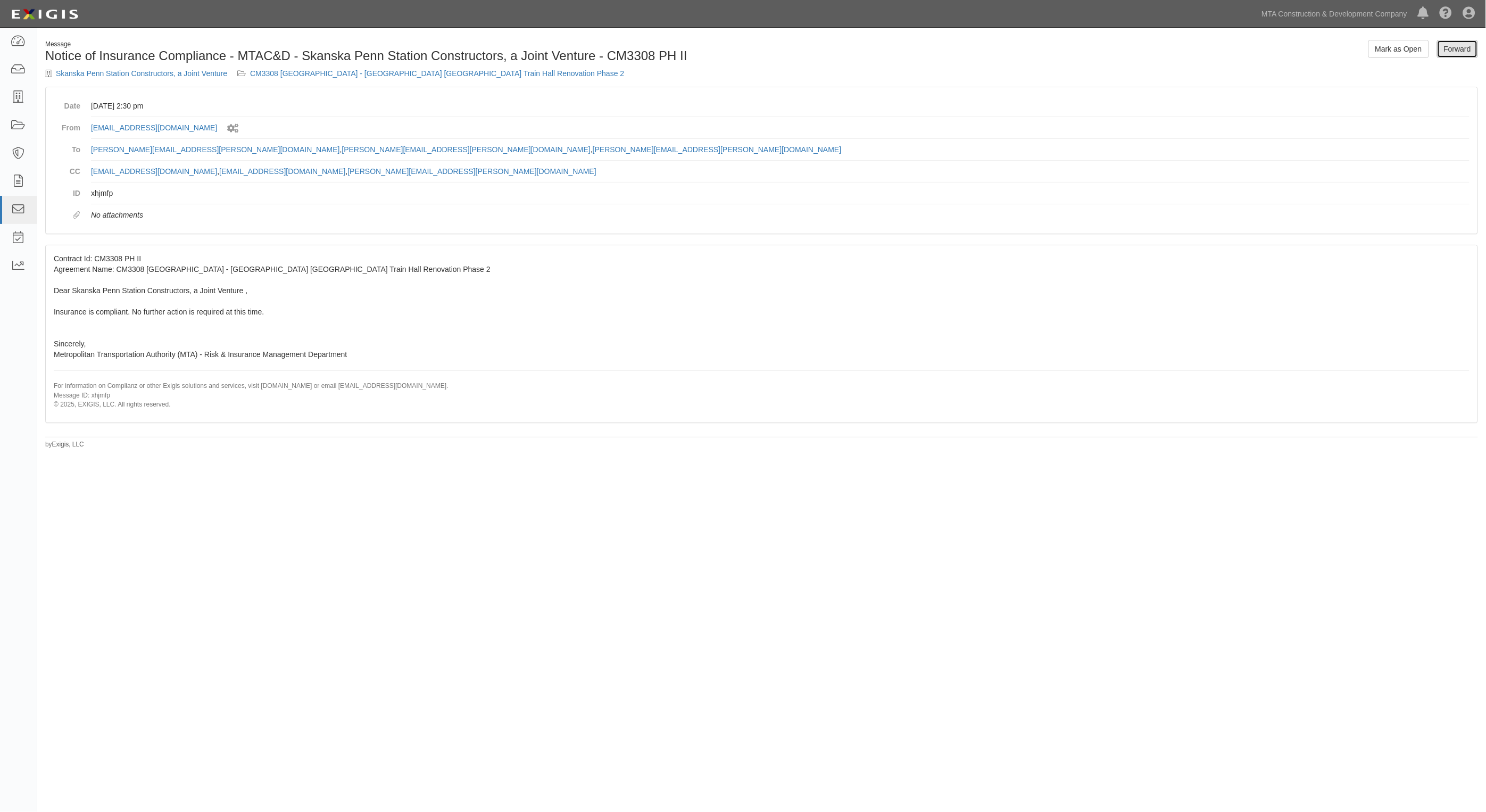
click at [1467, 54] on link "Forward" at bounding box center [1457, 49] width 41 height 18
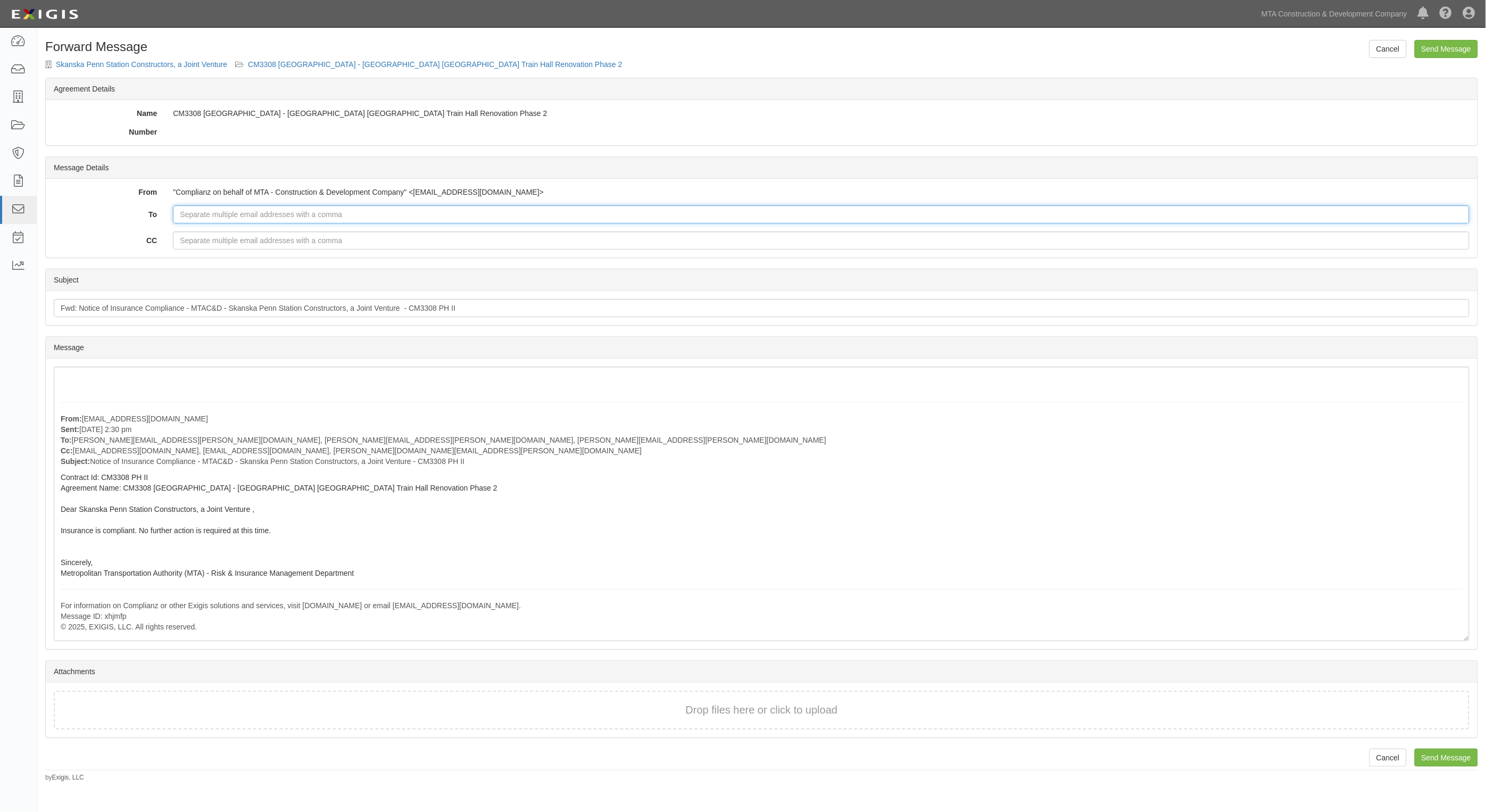
paste input "fran.Ula@skanska.com"
type input "fran.Ula@skanska.com"
paste input "Cynthia.Winkler@skanska.com"
type input "Cynthia.Winkler@skanska.com"
click at [1453, 46] on input "Send Message" at bounding box center [1446, 49] width 63 height 18
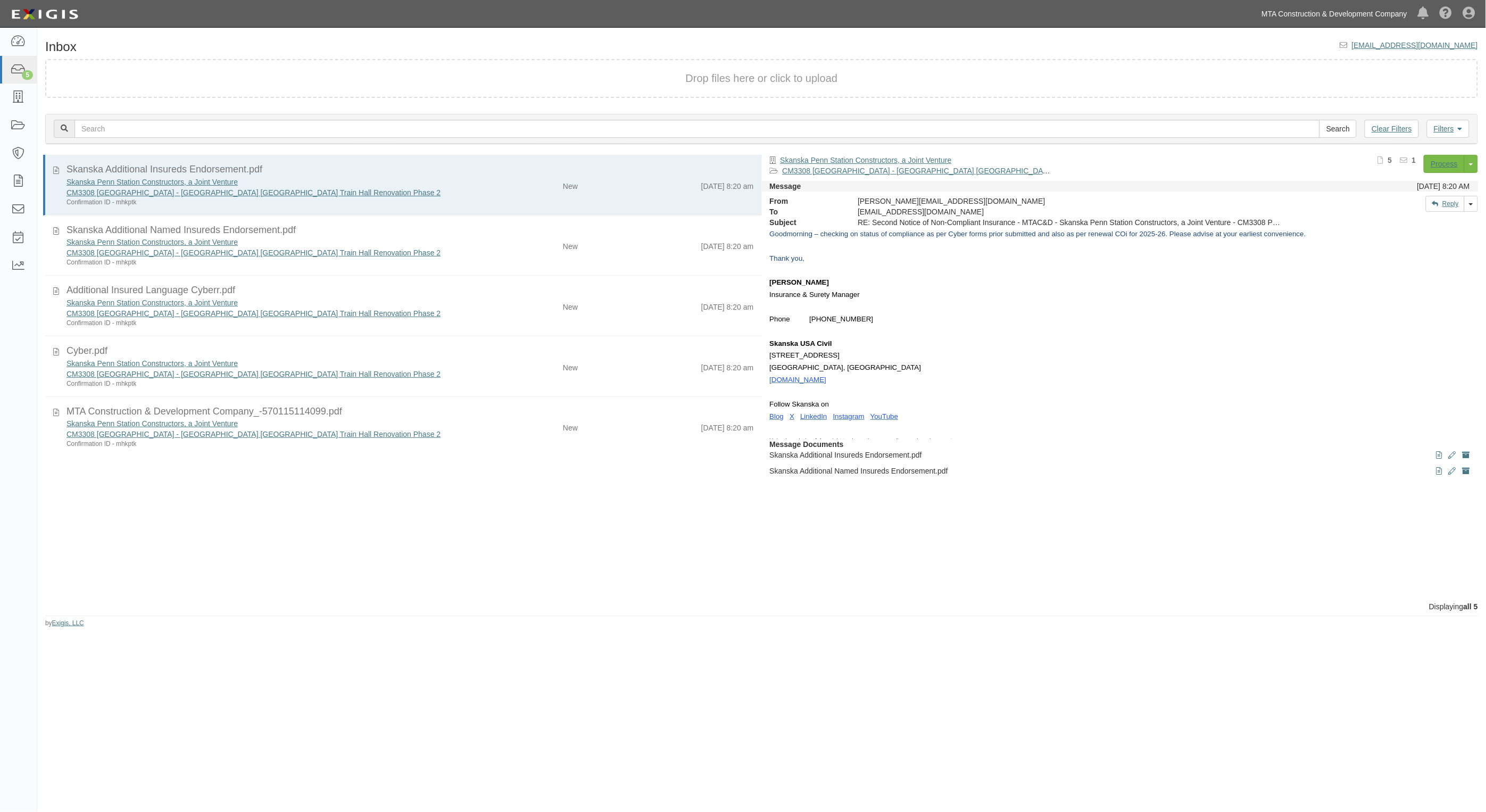
click at [1366, 10] on link "MTA Construction & Development Company" at bounding box center [1335, 14] width 156 height 22
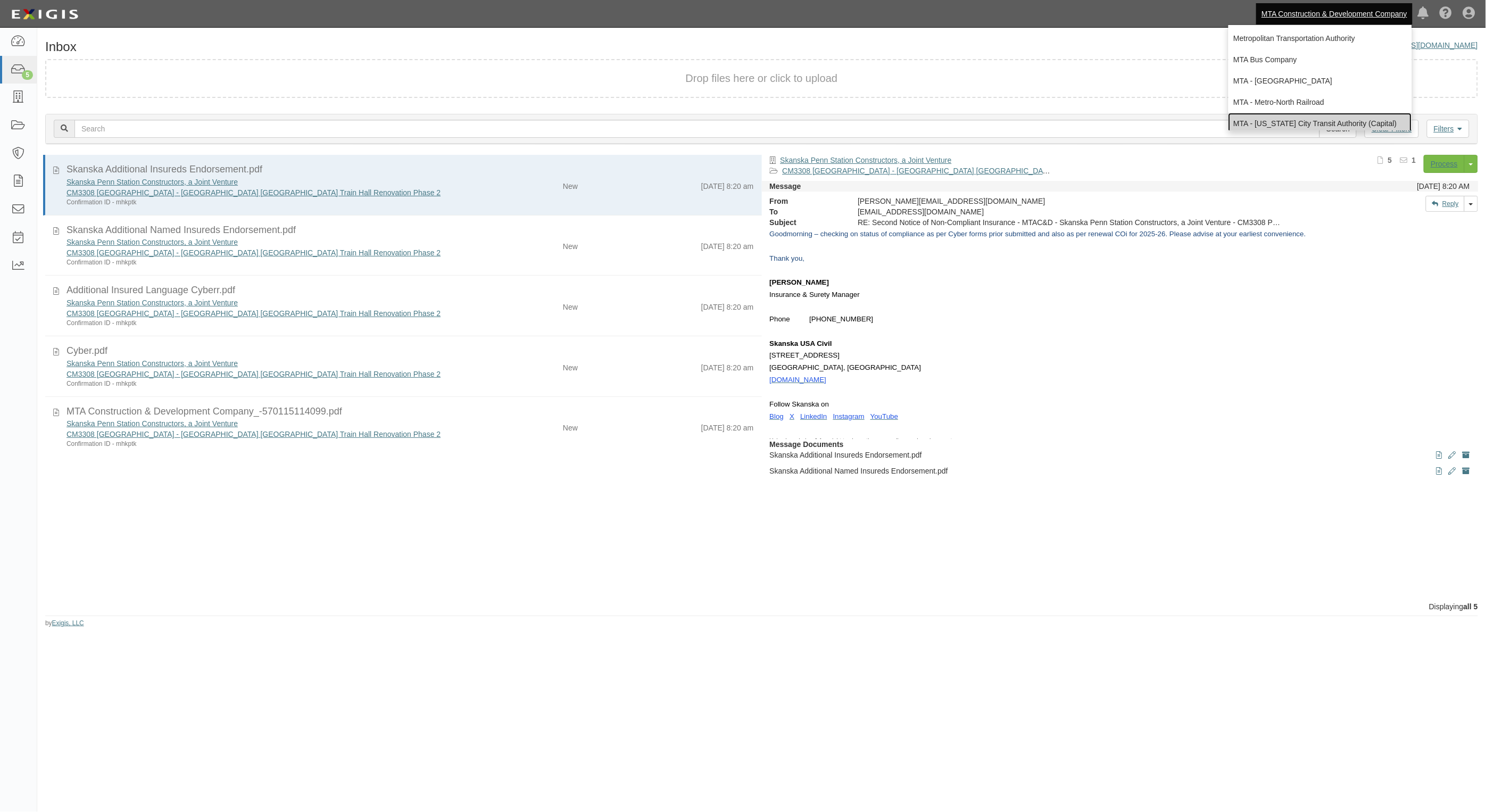
click at [1346, 118] on link "MTA - [US_STATE] City Transit Authority (Capital)" at bounding box center [1320, 123] width 183 height 22
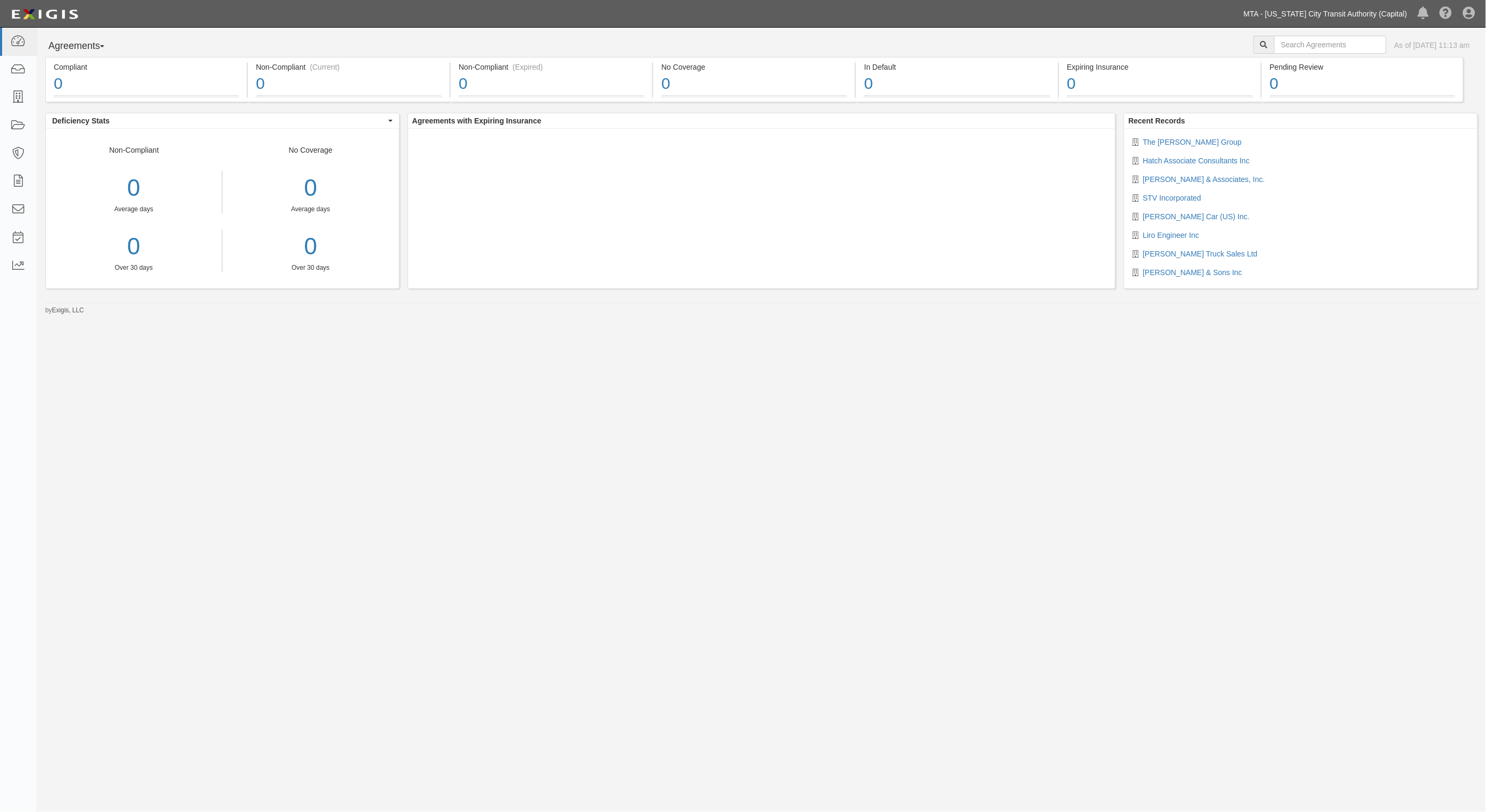
click at [1377, 11] on link "MTA - [US_STATE] City Transit Authority (Capital)" at bounding box center [1325, 14] width 174 height 22
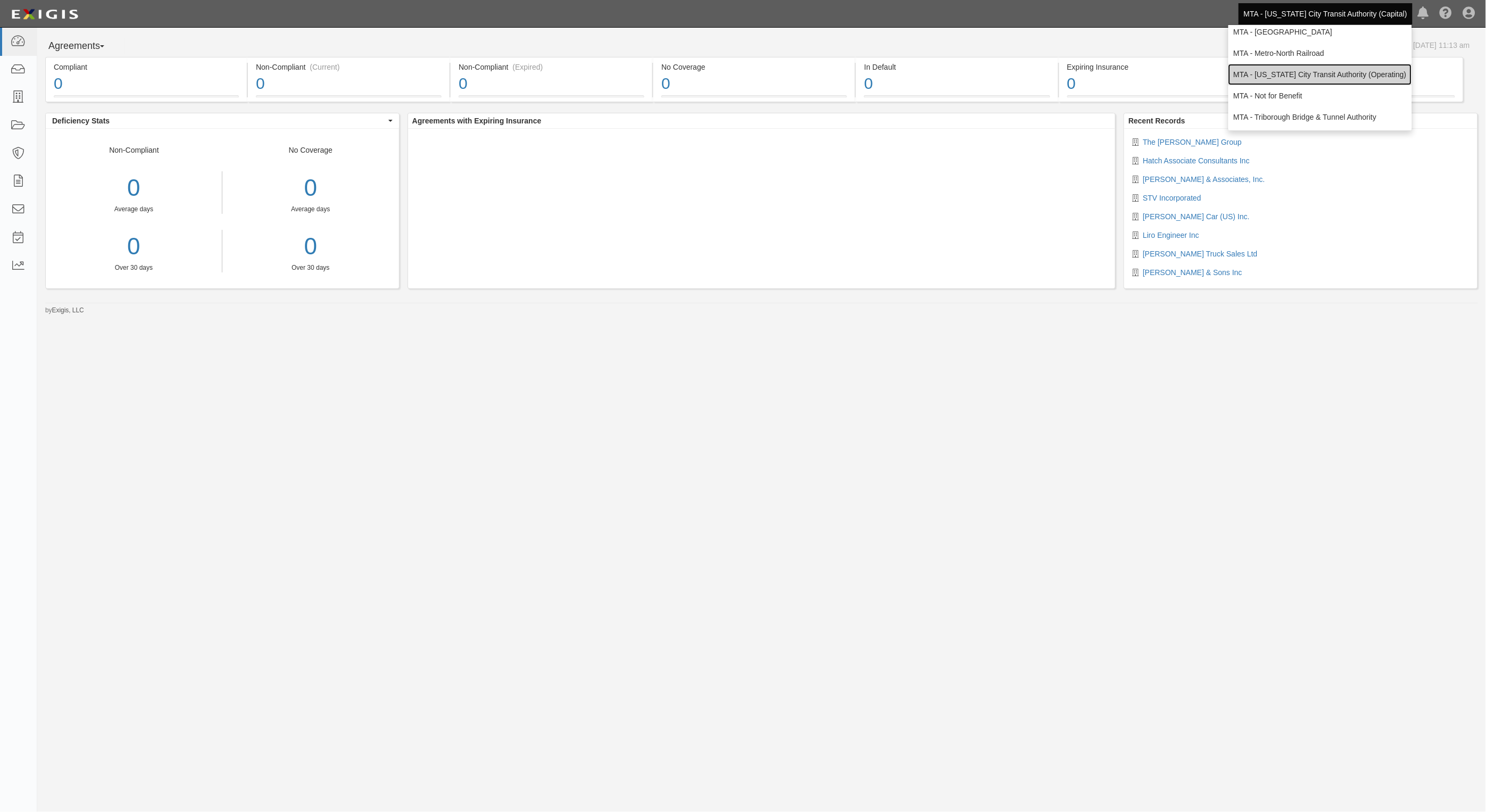
click at [1363, 75] on link "MTA - [US_STATE] City Transit Authority (Operating)" at bounding box center [1320, 75] width 183 height 22
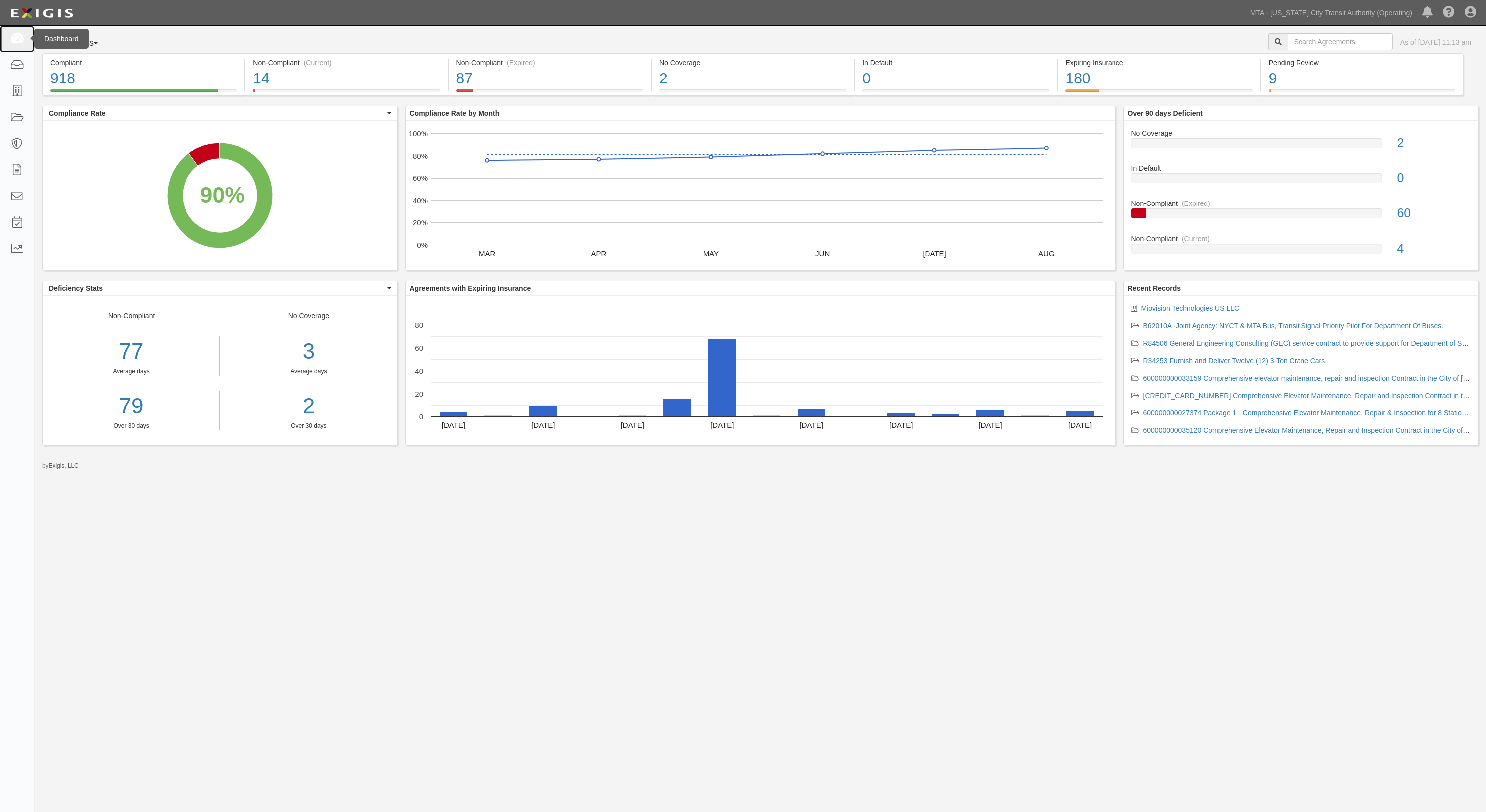
click at [26, 43] on link at bounding box center [17, 39] width 35 height 26
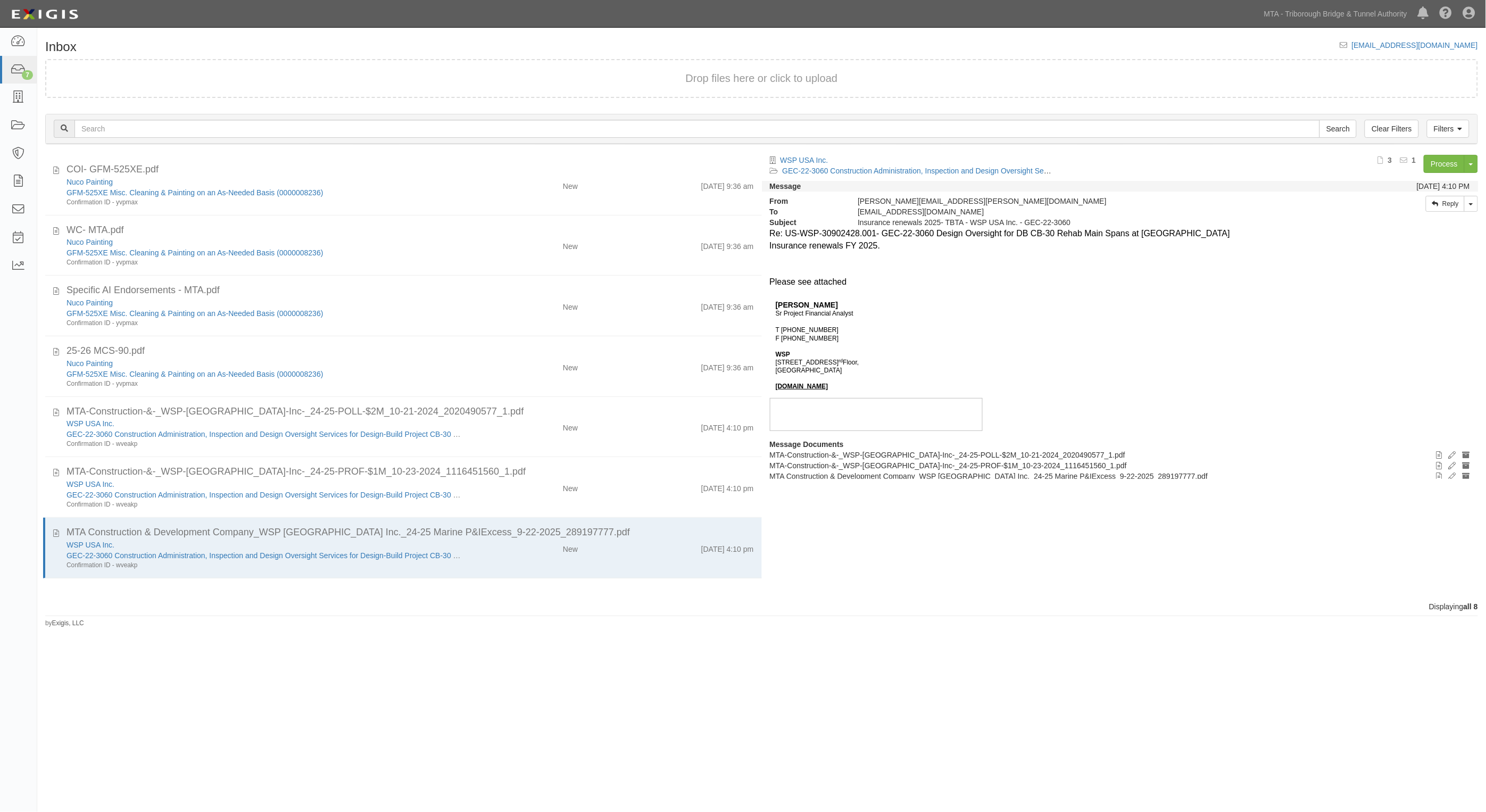
click at [728, 36] on div "Inbox inbox@mtabt.complianz.com Drop files here or click to upload Filters Clea…" at bounding box center [761, 330] width 1449 height 596
click at [693, 41] on div "Inbox inbox@mtabt.complianz.com Drop files here or click to upload Filters Clea…" at bounding box center [761, 333] width 1449 height 588
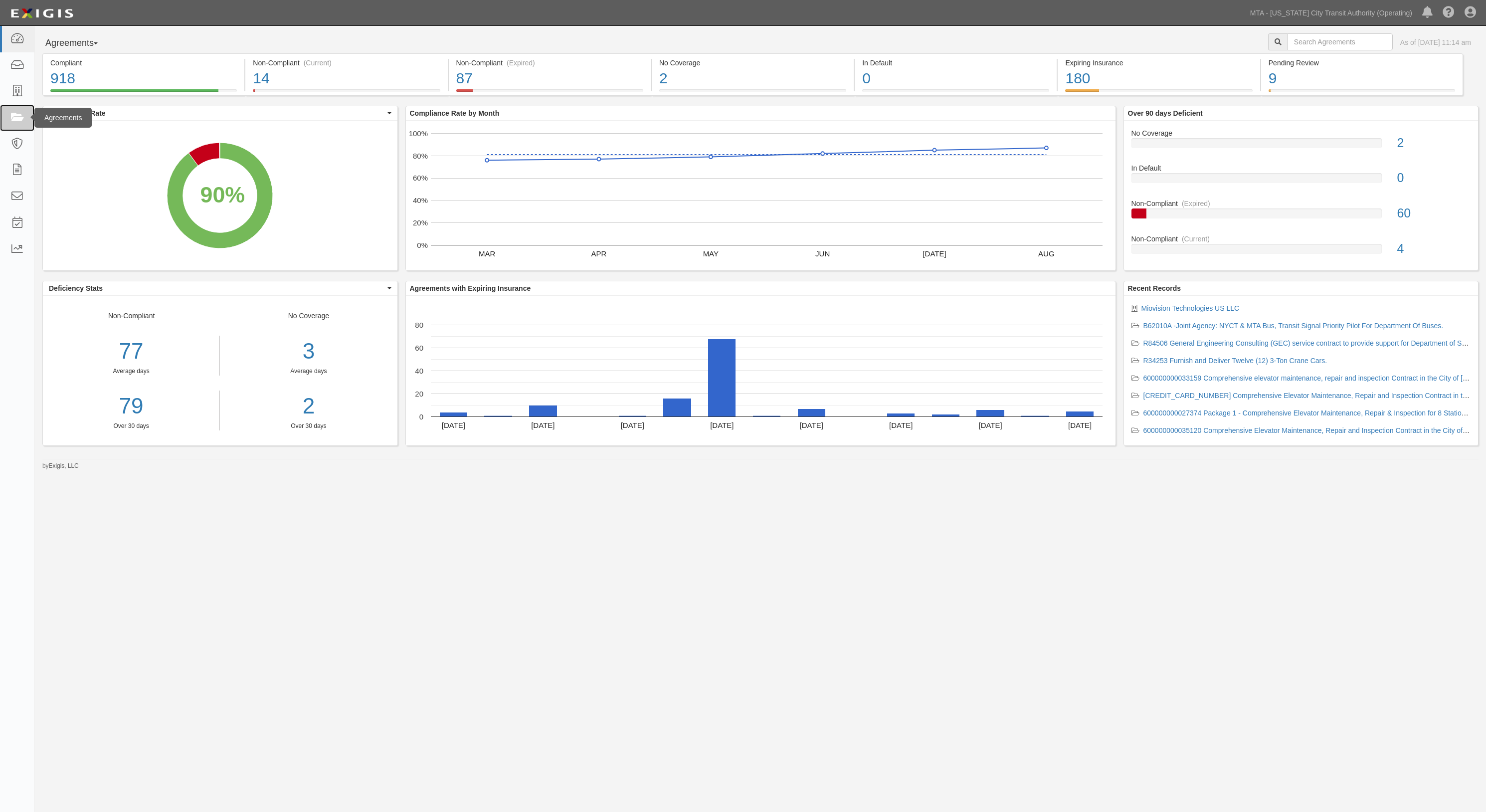
click at [16, 112] on icon at bounding box center [16, 118] width 14 height 12
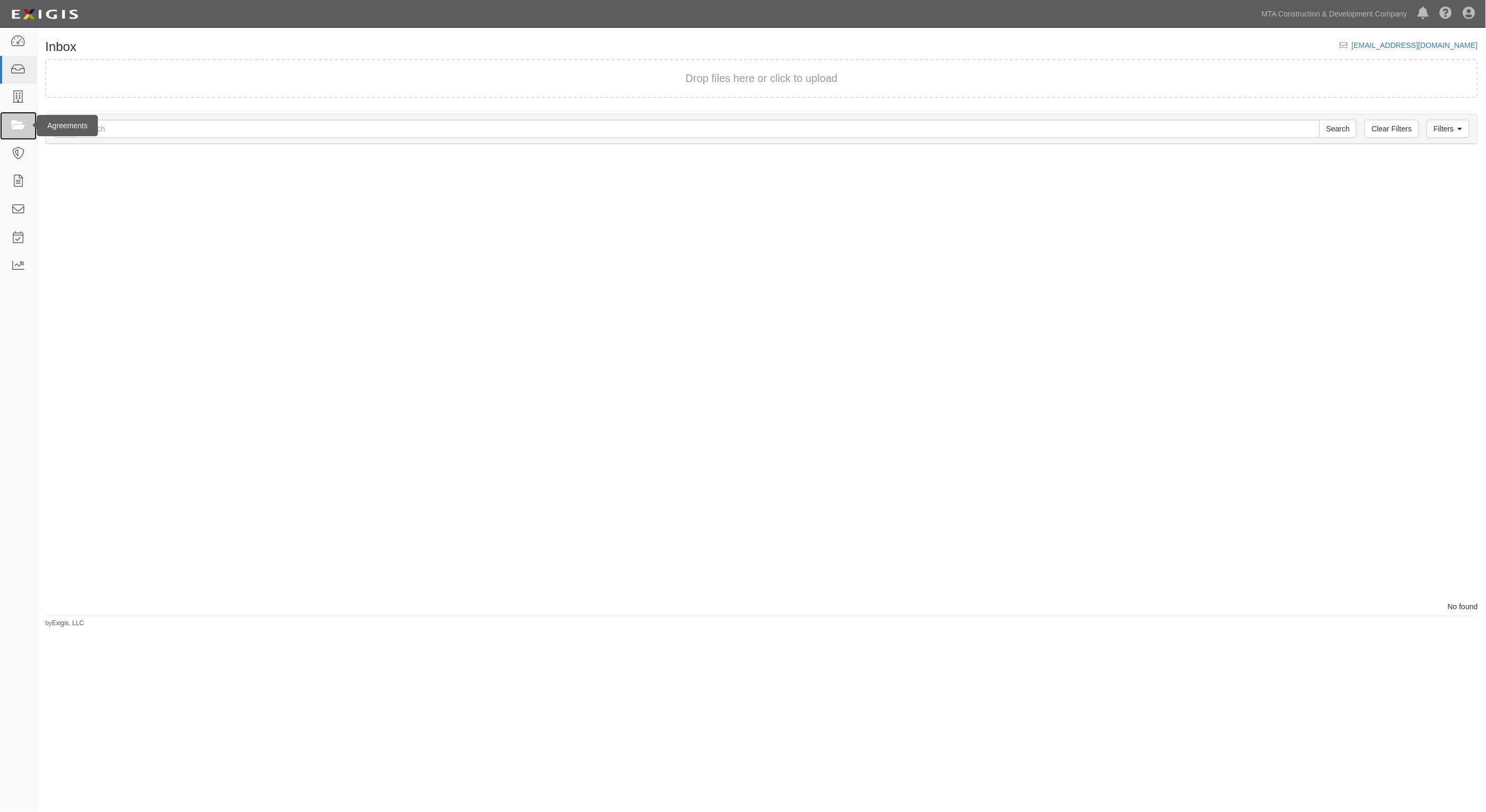
click at [22, 123] on icon at bounding box center [17, 126] width 15 height 13
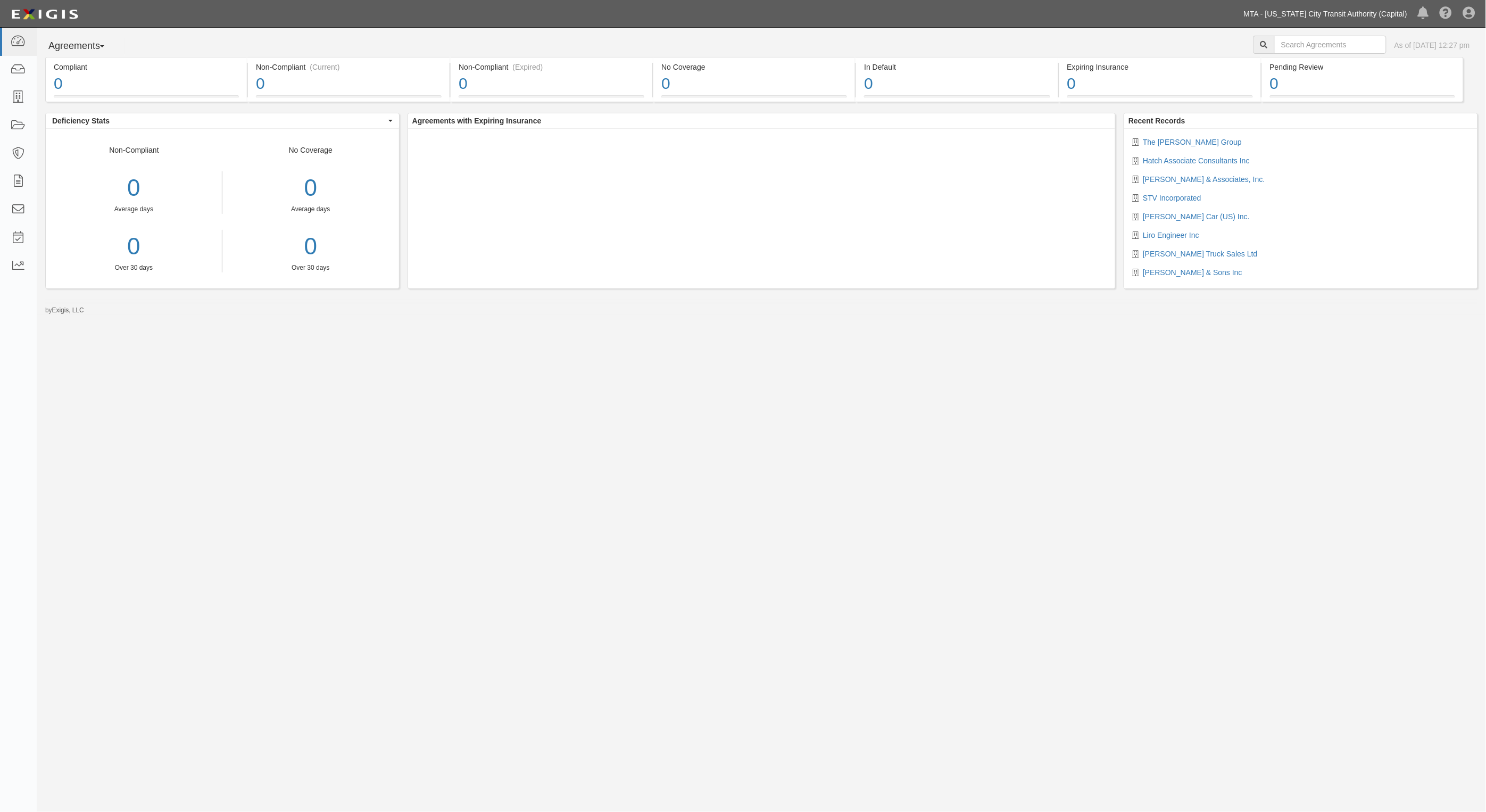
click at [1336, 10] on link "MTA - [US_STATE] City Transit Authority (Capital)" at bounding box center [1325, 14] width 174 height 22
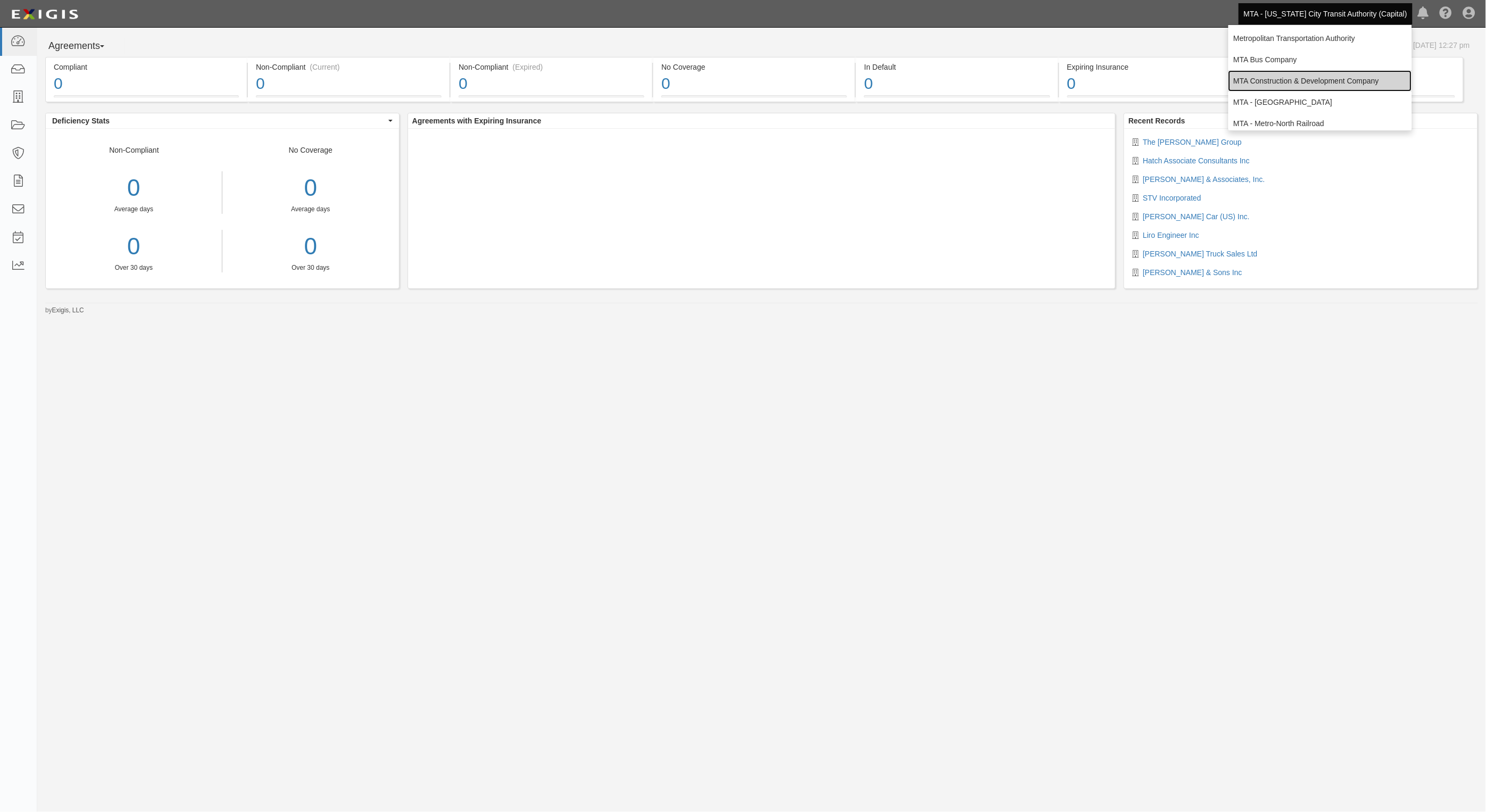
click at [1303, 82] on link "MTA Construction & Development Company" at bounding box center [1320, 81] width 183 height 22
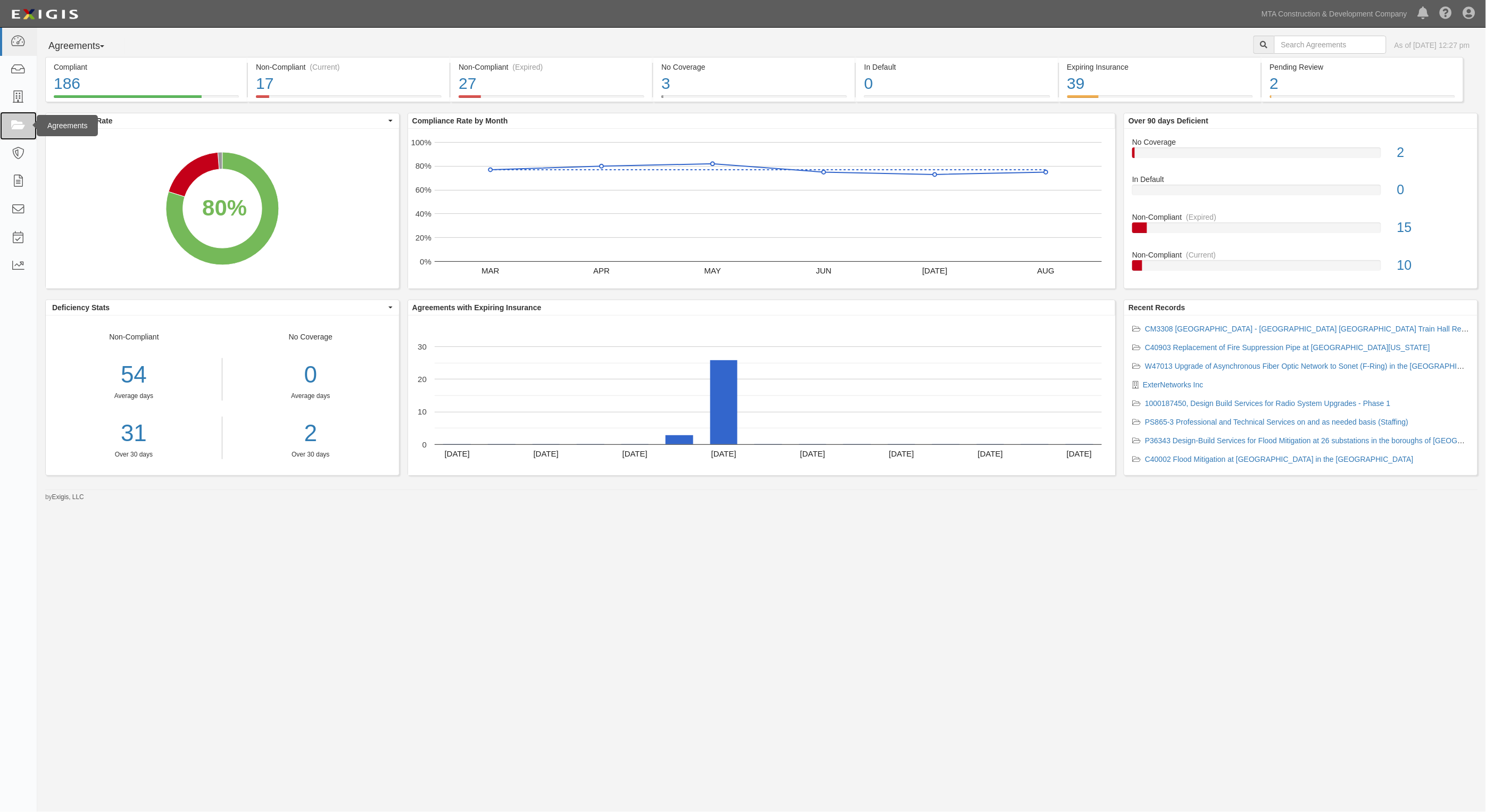
click at [8, 128] on link at bounding box center [18, 126] width 37 height 28
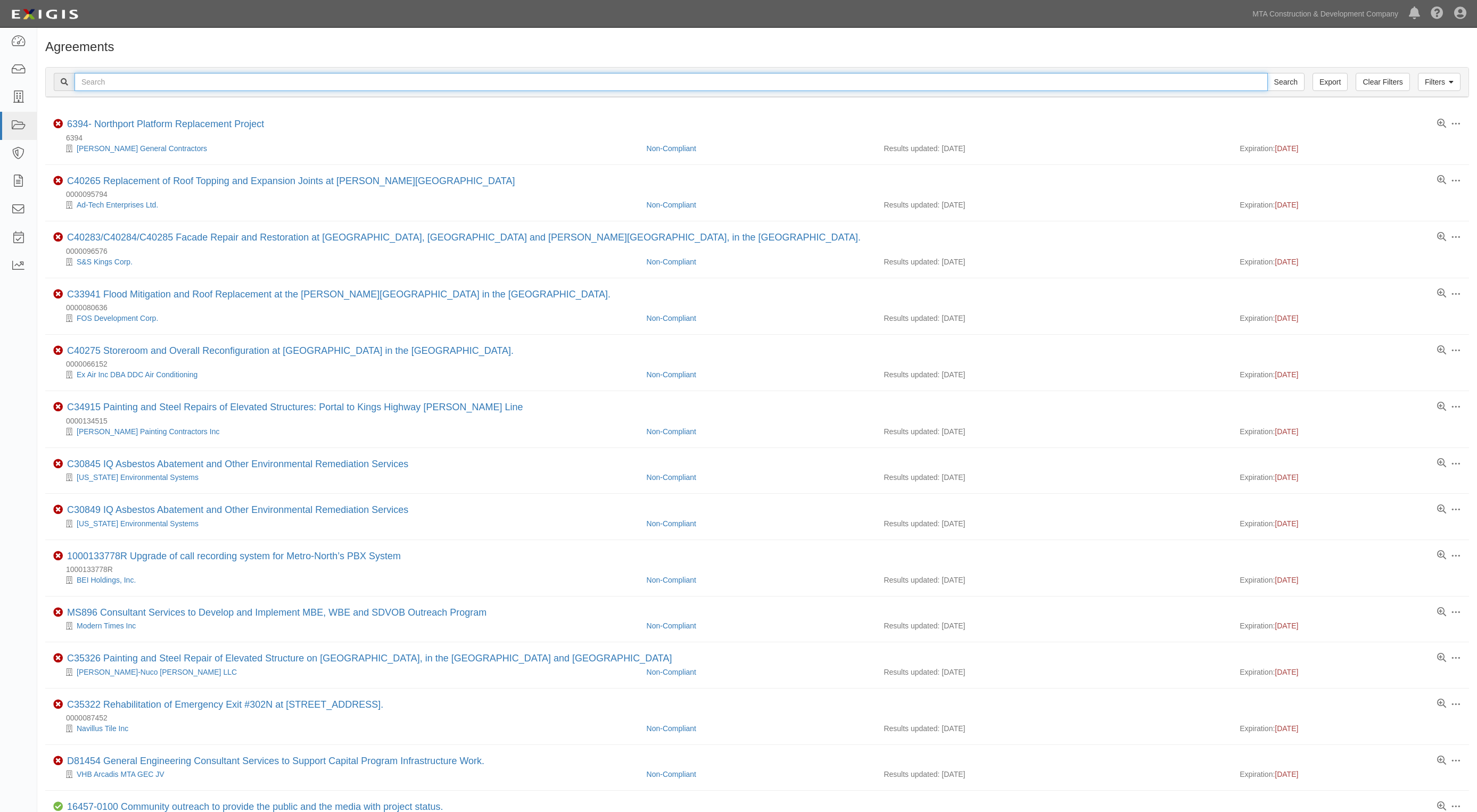
click at [120, 84] on input "text" at bounding box center [671, 82] width 1194 height 18
type input "w32801"
click at [1268, 73] on input "Search" at bounding box center [1286, 82] width 37 height 18
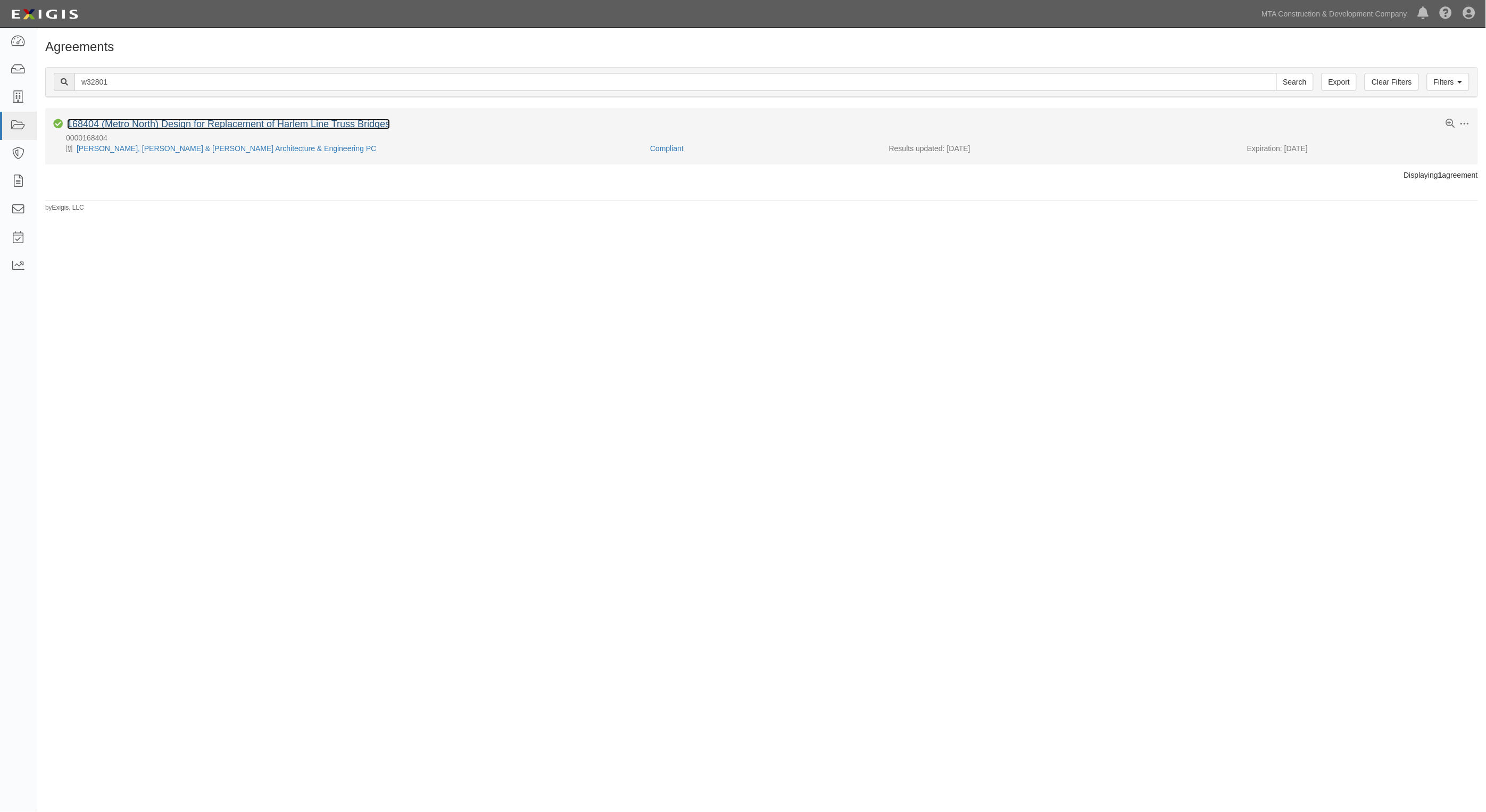
click at [140, 120] on link "168404 (Metro North) Design for Replacement of Harlem Line Truss Bridges" at bounding box center [228, 123] width 323 height 10
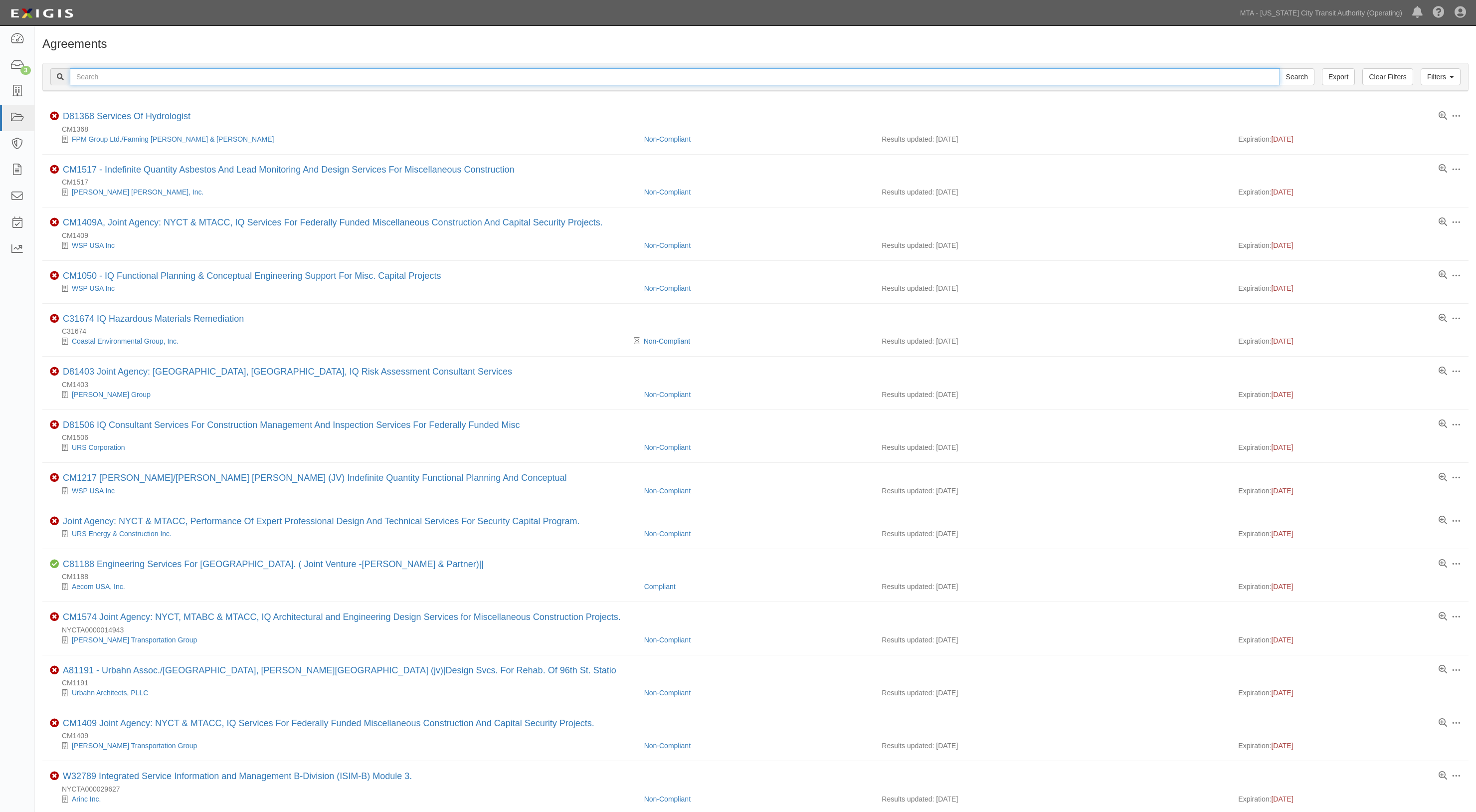
click at [112, 78] on input "text" at bounding box center [675, 76] width 1210 height 17
type input "32801"
click at [1280, 68] on input "Search" at bounding box center [1297, 76] width 35 height 17
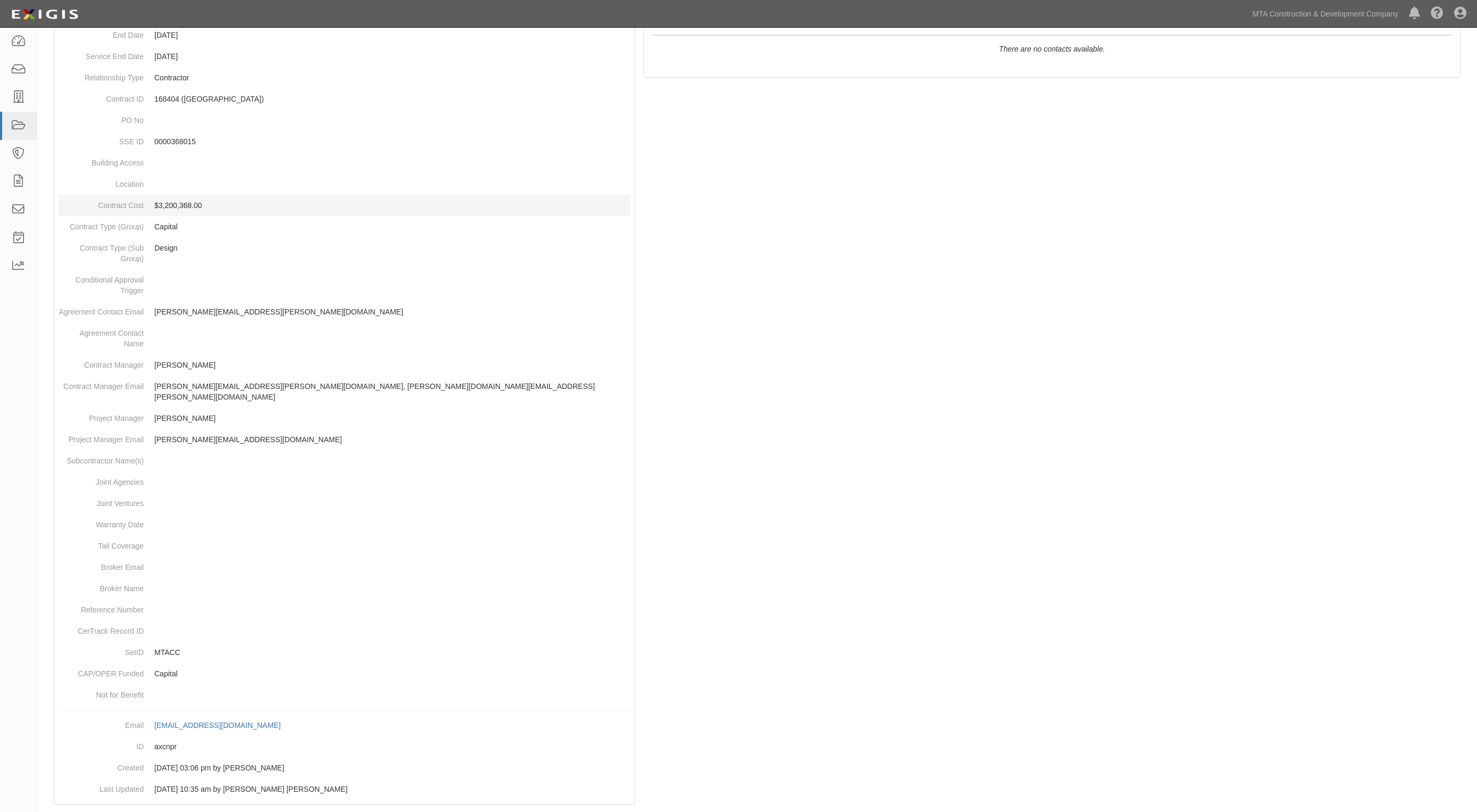
scroll to position [219, 0]
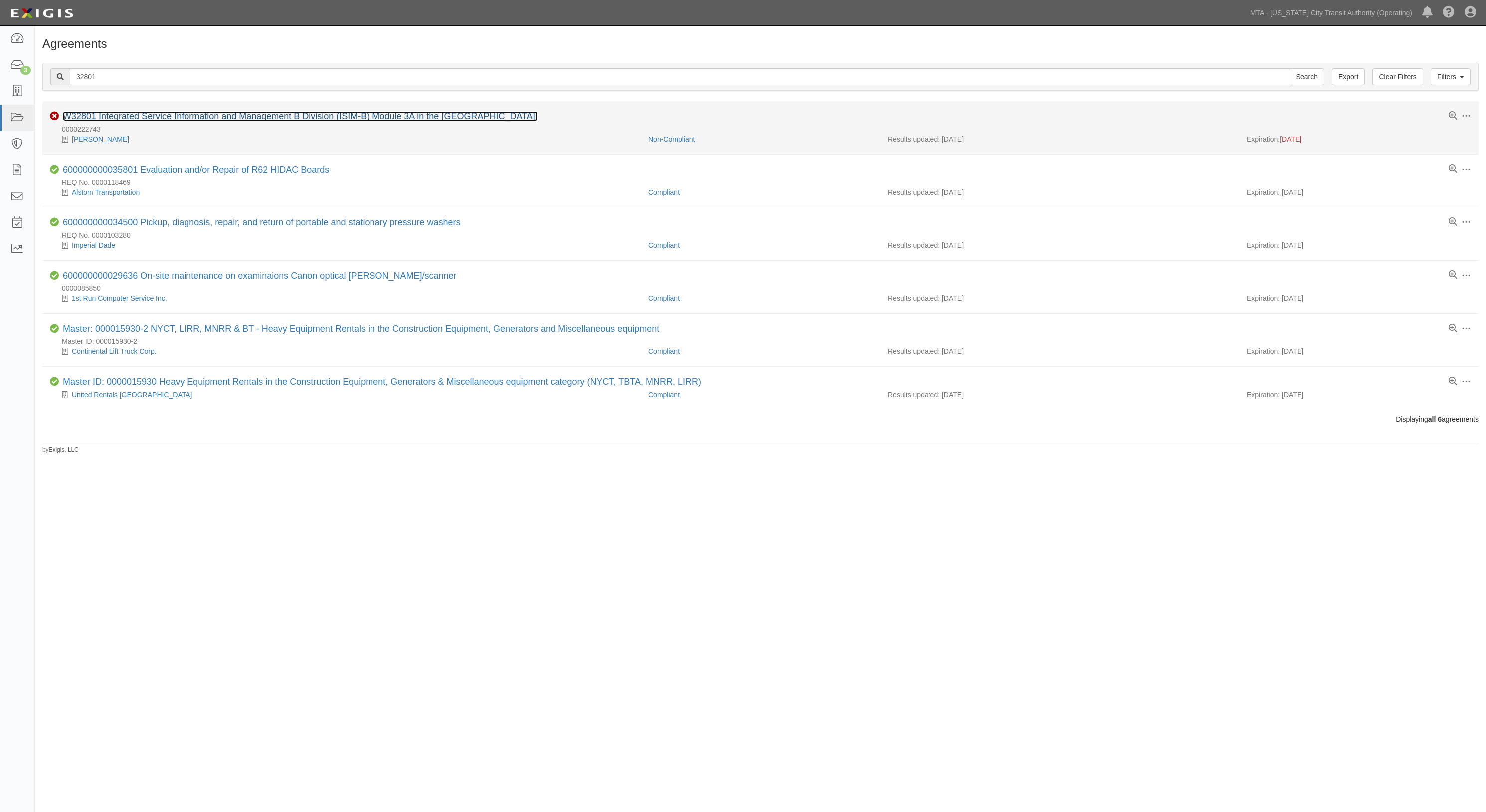
click at [123, 118] on link "W32801 Integrated Service Information and Management B Division (ISIM-B) Module…" at bounding box center [300, 116] width 475 height 10
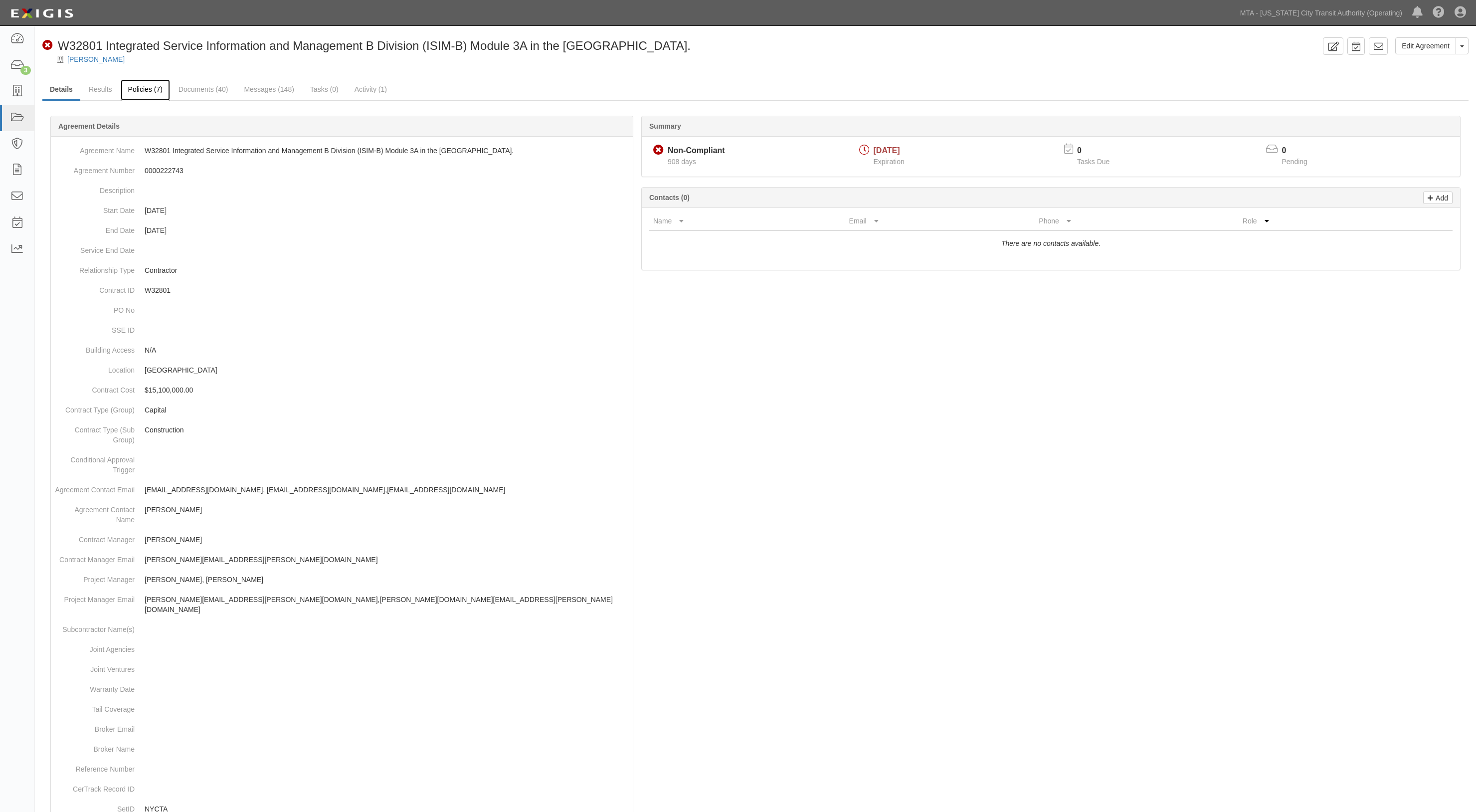
click at [152, 87] on link "Policies (7)" at bounding box center [146, 90] width 50 height 22
